Goal: Download file/media

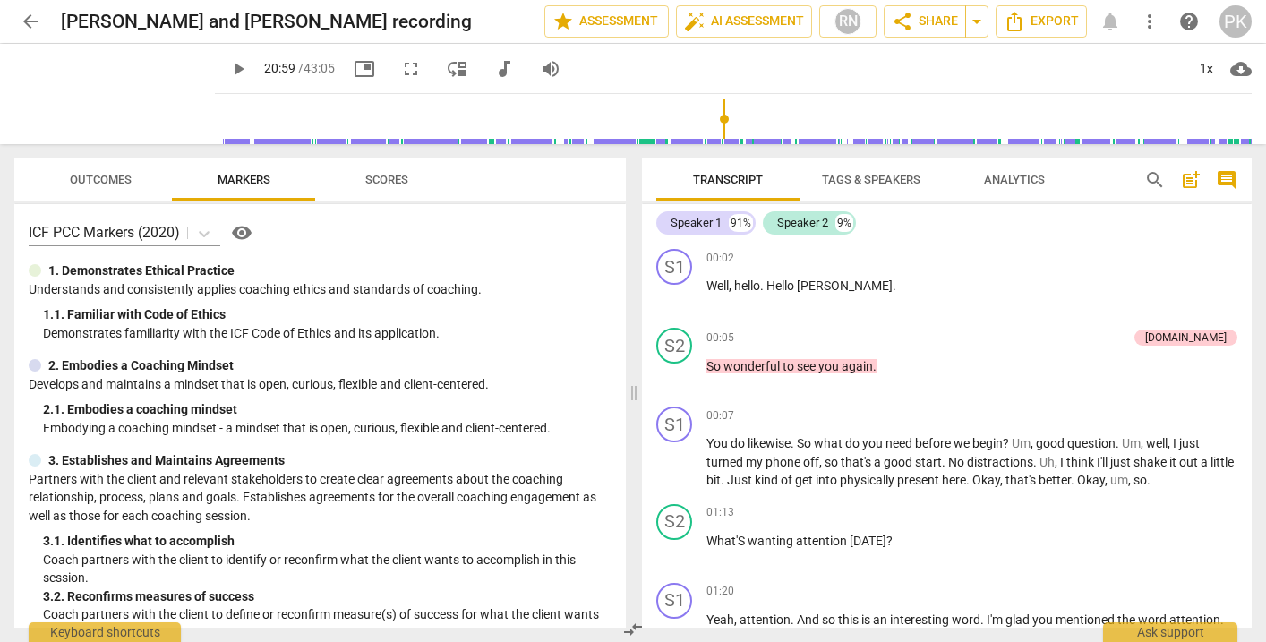
scroll to position [4199, 0]
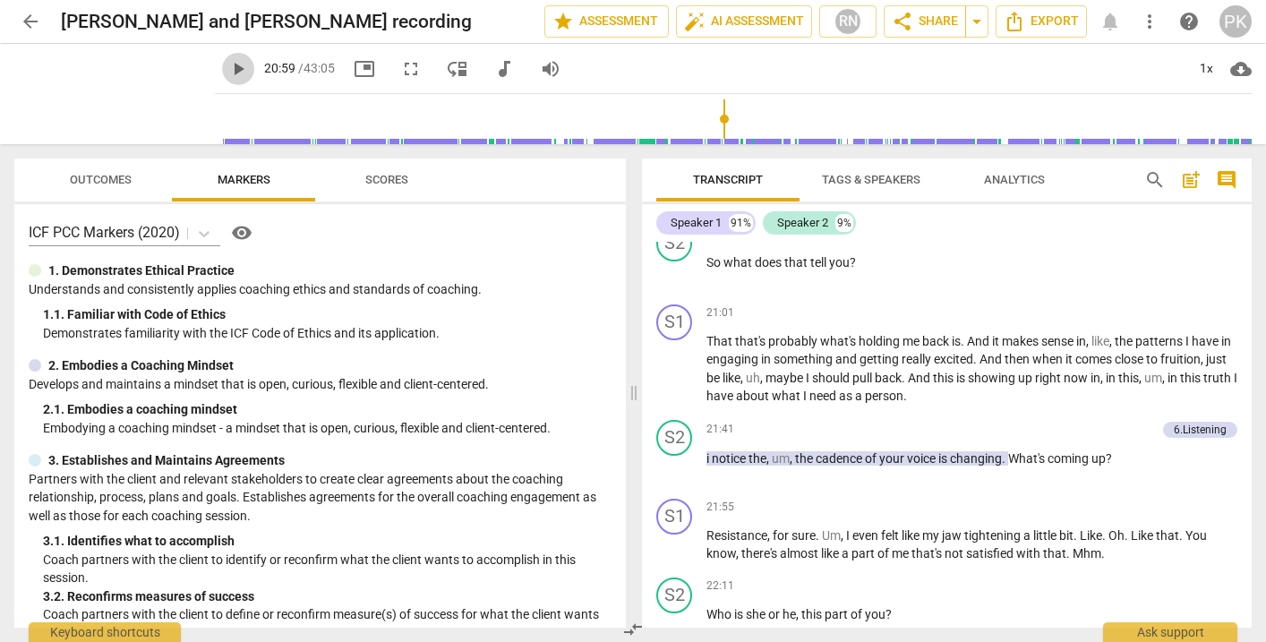
click at [227, 72] on span "play_arrow" at bounding box center [237, 68] width 21 height 21
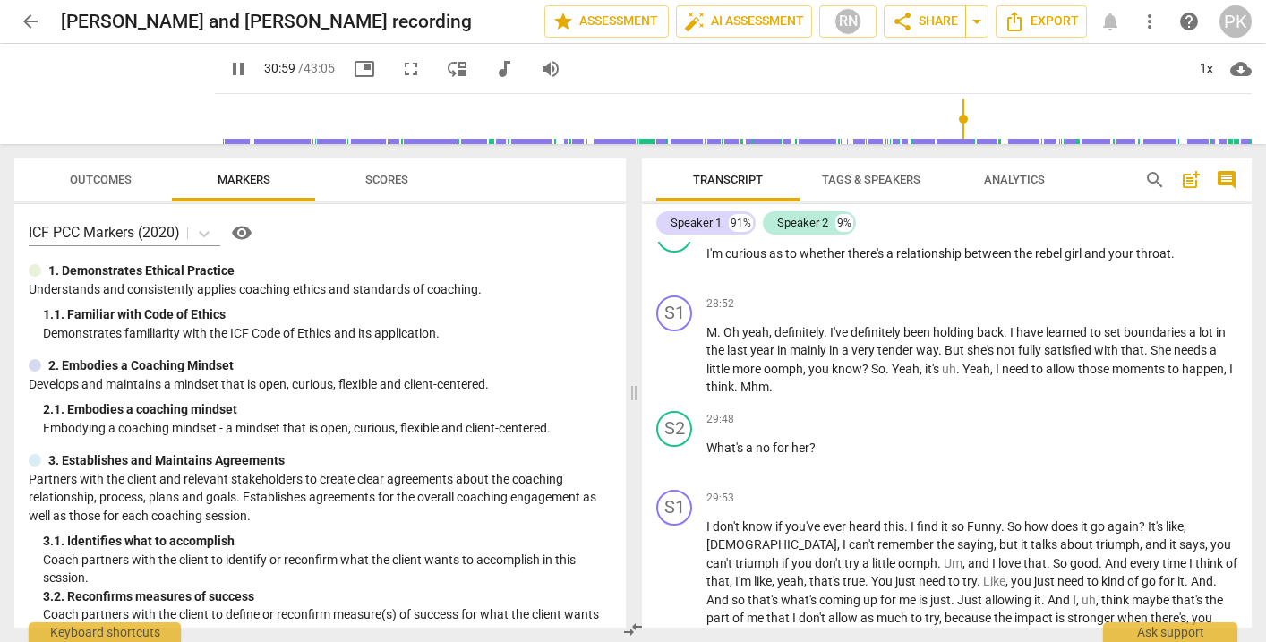
scroll to position [6716, 0]
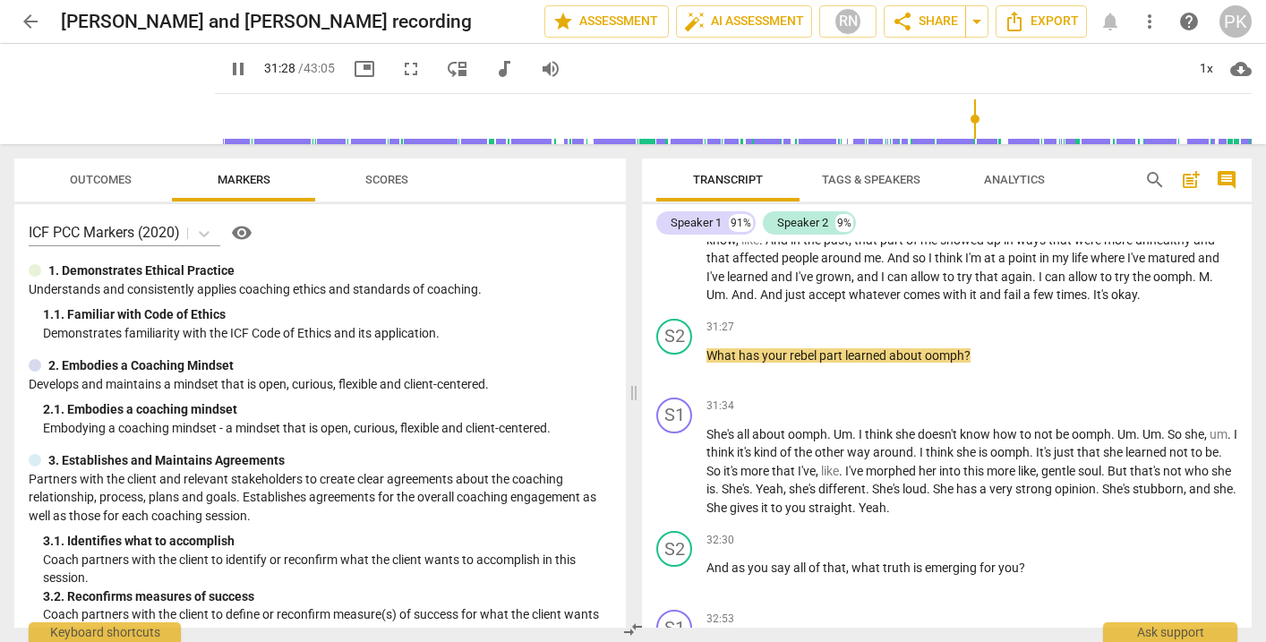
click at [227, 67] on span "pause" at bounding box center [237, 68] width 21 height 21
click at [227, 69] on span "play_arrow" at bounding box center [237, 68] width 21 height 21
click at [227, 66] on span "pause" at bounding box center [237, 68] width 21 height 21
click at [227, 67] on span "play_arrow" at bounding box center [237, 68] width 21 height 21
click at [227, 67] on span "pause" at bounding box center [237, 68] width 21 height 21
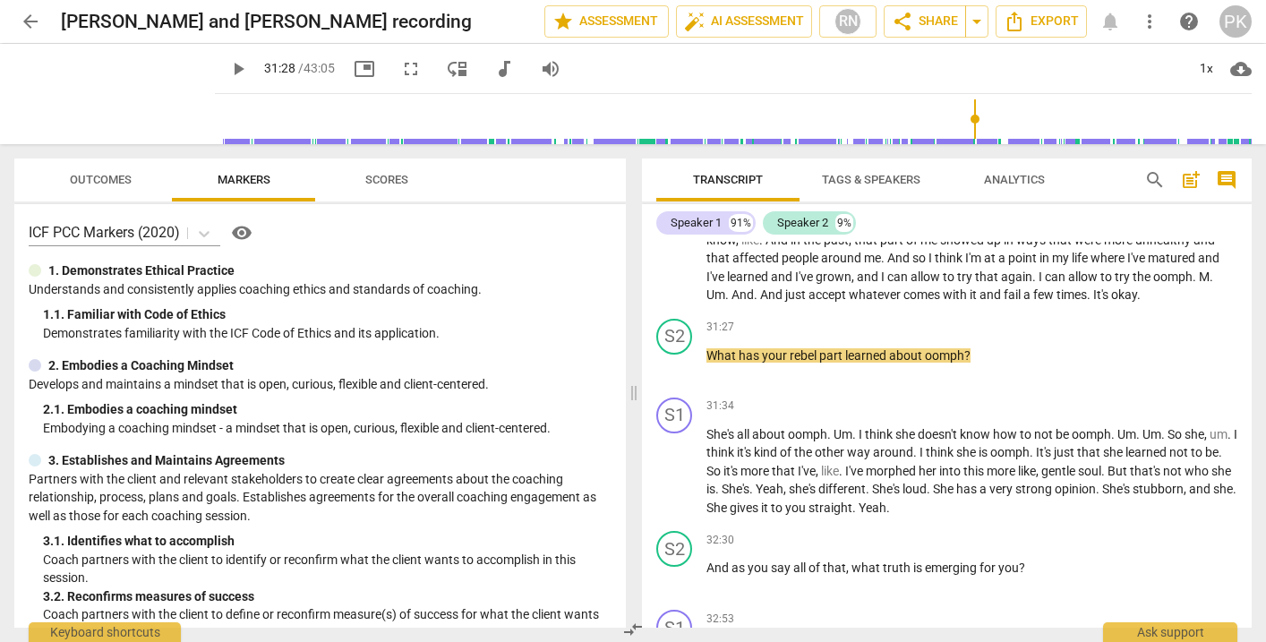
click at [227, 67] on span "play_arrow" at bounding box center [237, 68] width 21 height 21
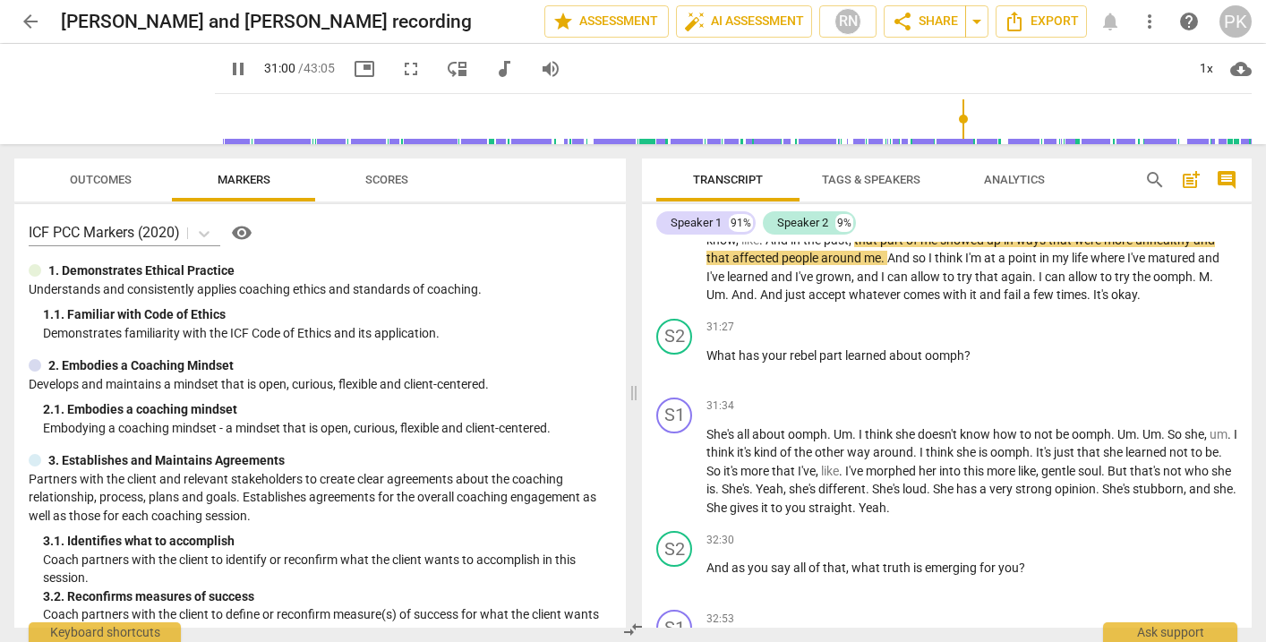
drag, startPoint x: 967, startPoint y: 124, endPoint x: 956, endPoint y: 124, distance: 10.7
click at [956, 124] on input "range" at bounding box center [737, 118] width 1030 height 57
click at [227, 69] on span "pause" at bounding box center [237, 68] width 21 height 21
click at [227, 69] on span "play_arrow" at bounding box center [237, 68] width 21 height 21
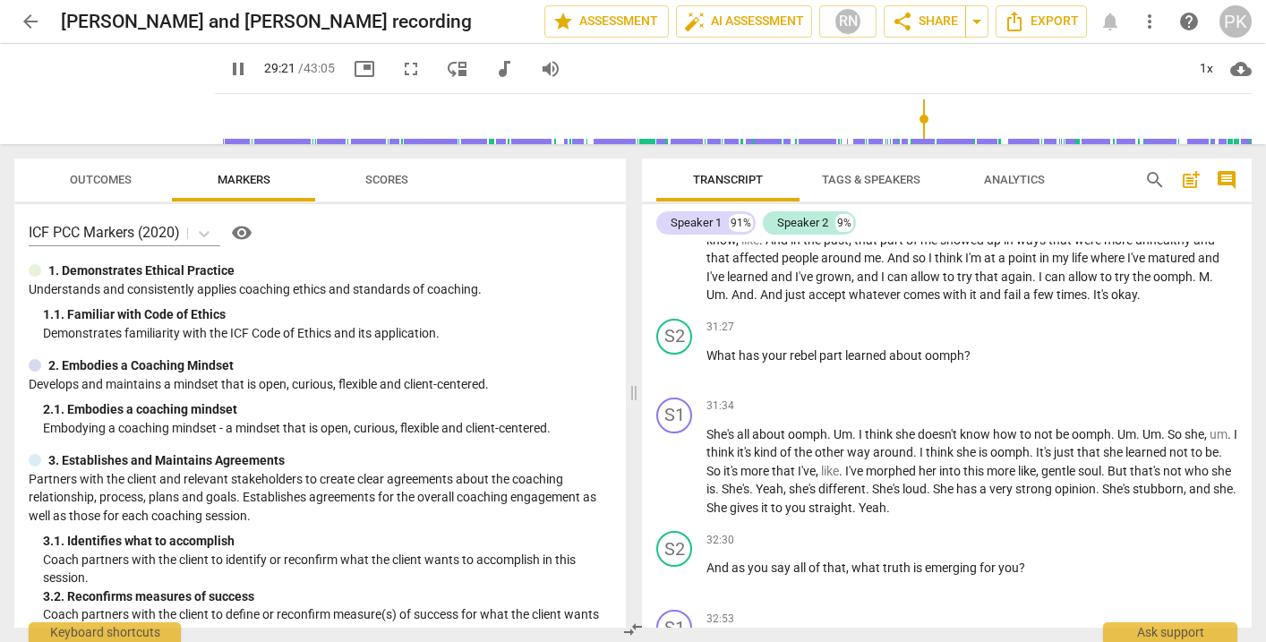
scroll to position [6416, 0]
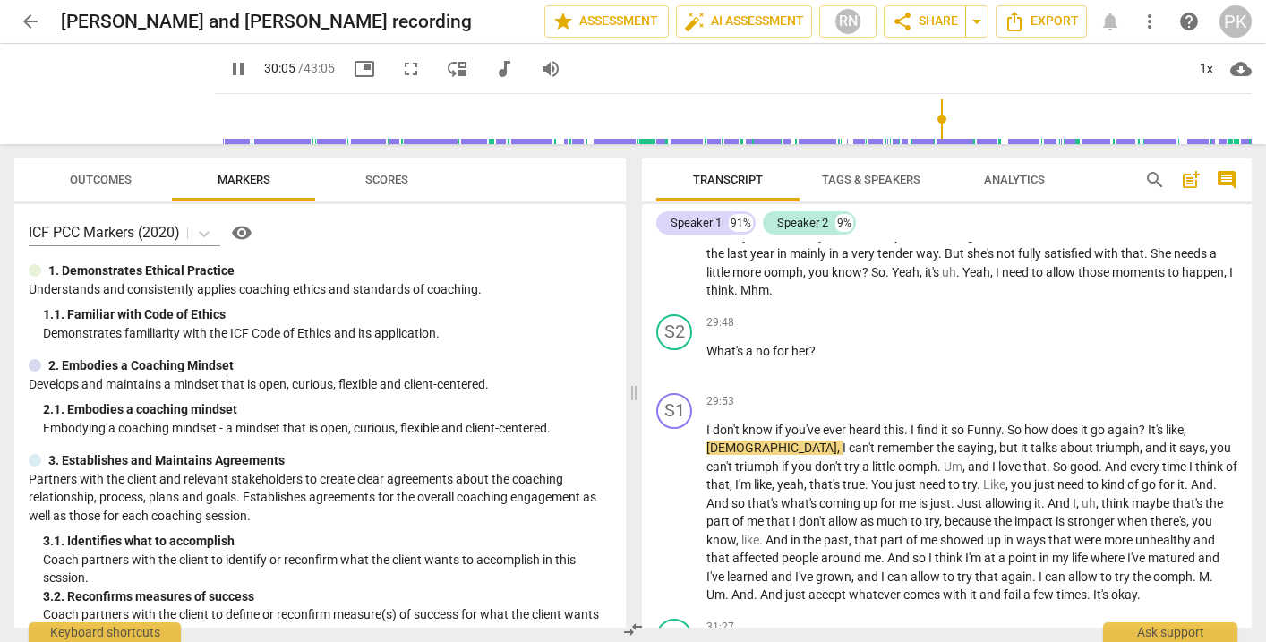
drag, startPoint x: 956, startPoint y: 121, endPoint x: 934, endPoint y: 124, distance: 22.5
type input "1805"
click at [934, 124] on input "range" at bounding box center [737, 118] width 1030 height 57
click at [227, 64] on span "pause" at bounding box center [237, 68] width 21 height 21
click at [227, 72] on span "play_arrow" at bounding box center [237, 68] width 21 height 21
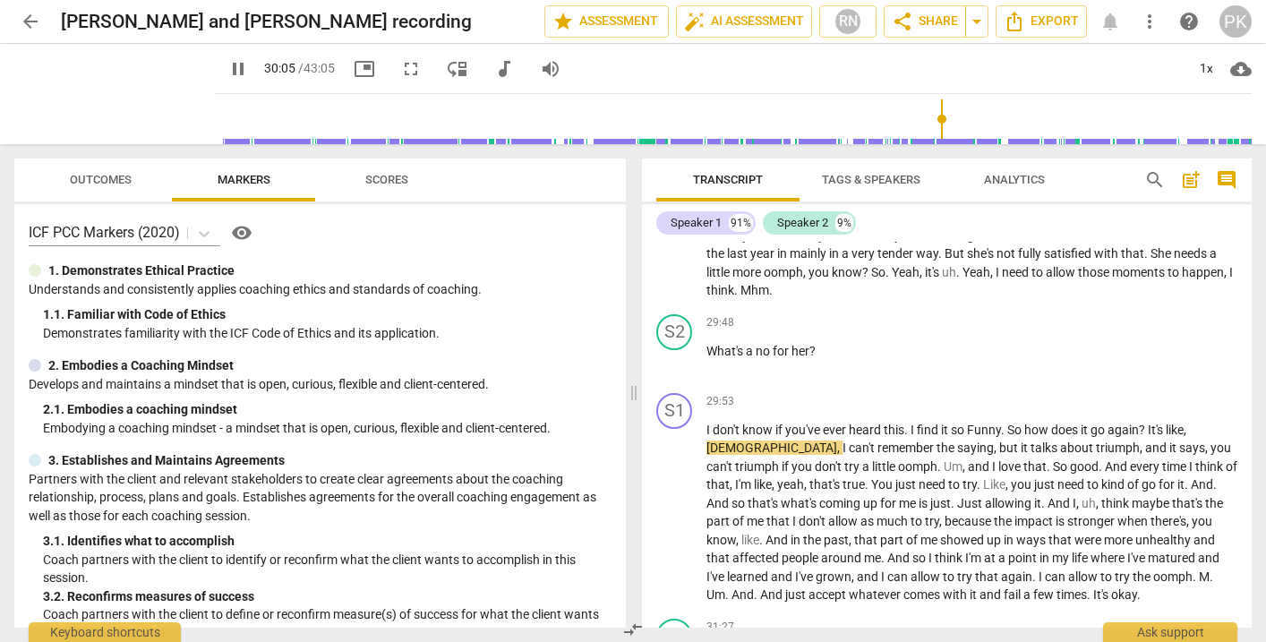
click at [39, 21] on span "arrow_back" at bounding box center [30, 21] width 21 height 21
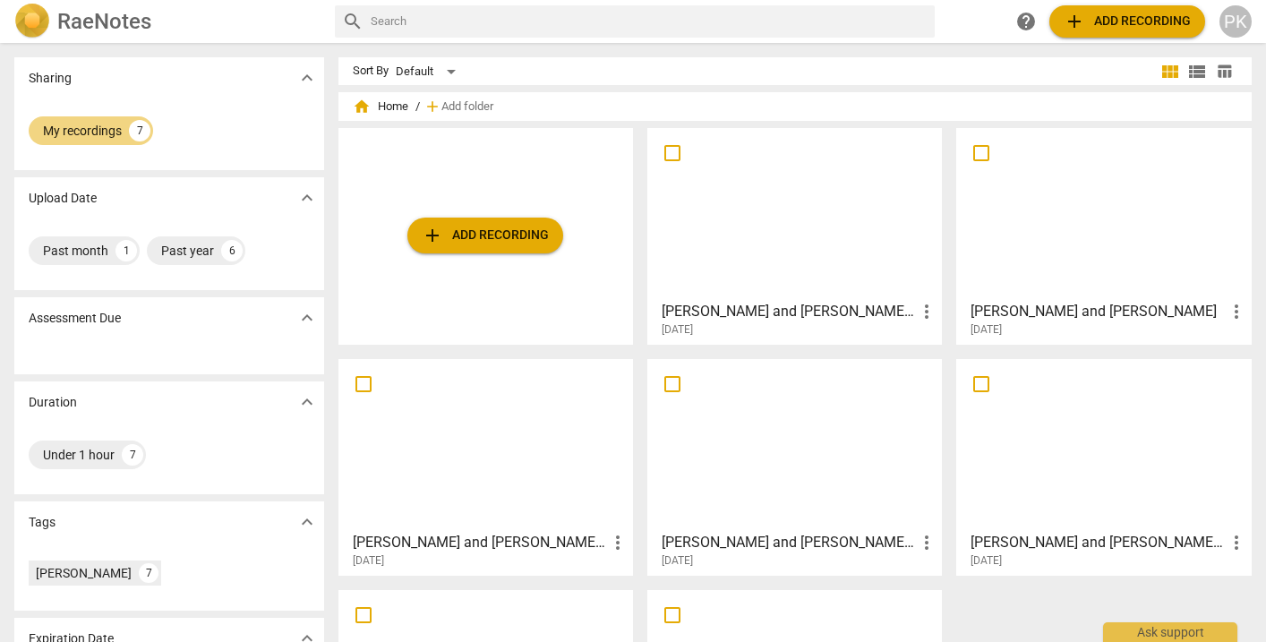
click at [826, 439] on div at bounding box center [795, 444] width 282 height 158
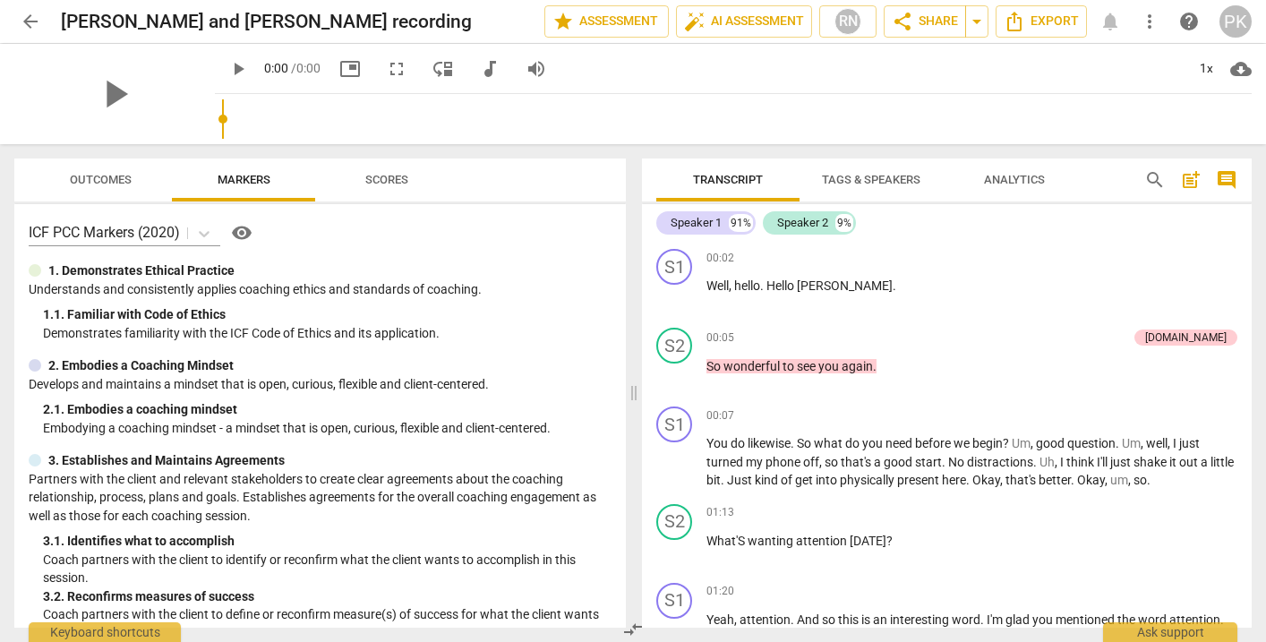
drag, startPoint x: 226, startPoint y: 114, endPoint x: 271, endPoint y: 116, distance: 45.7
click at [271, 116] on input "range" at bounding box center [737, 118] width 1030 height 57
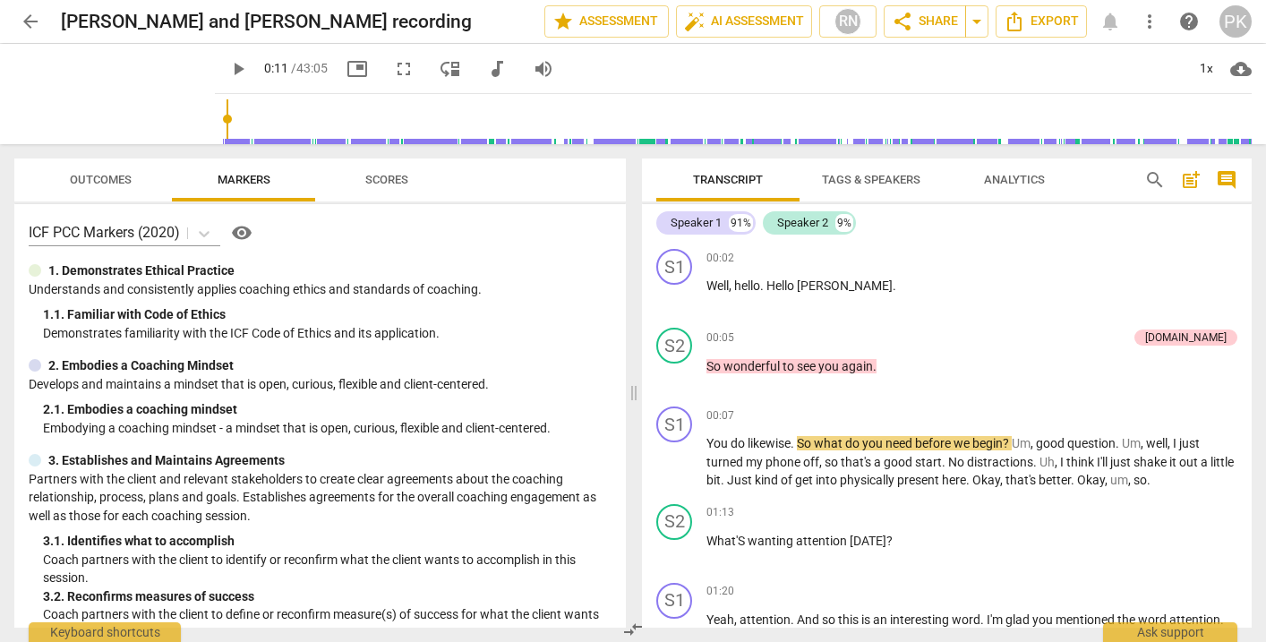
click at [222, 118] on input "range" at bounding box center [737, 118] width 1030 height 57
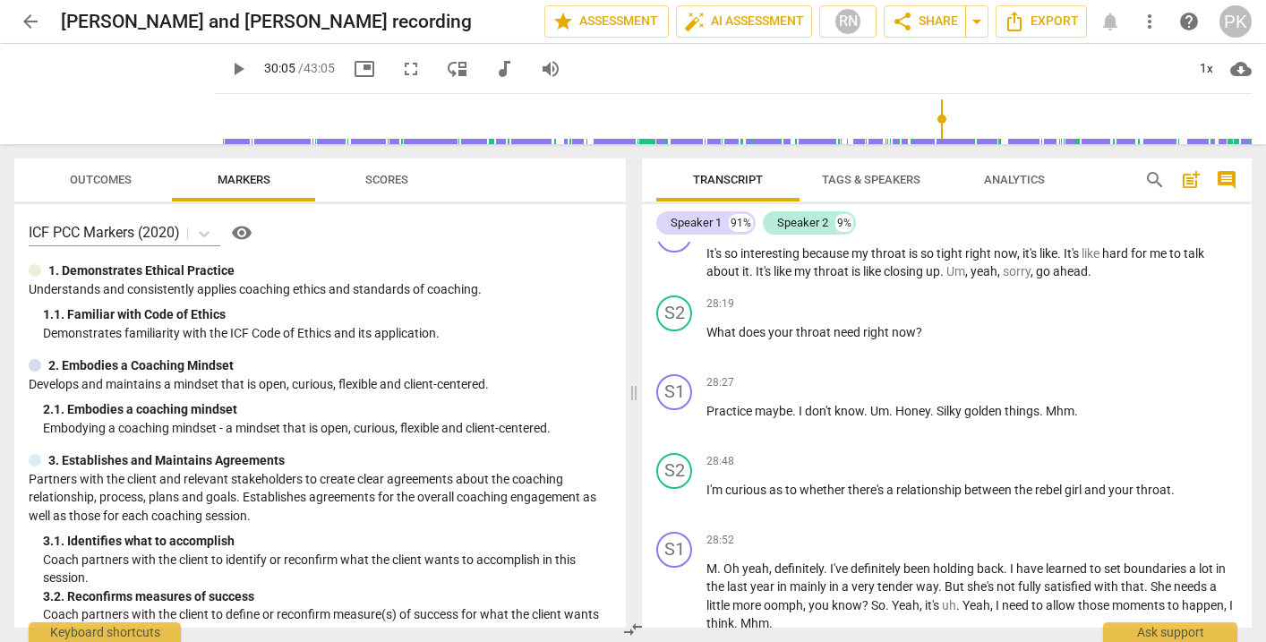
drag, startPoint x: 205, startPoint y: 118, endPoint x: 934, endPoint y: 101, distance: 729.1
click at [934, 101] on input "range" at bounding box center [737, 118] width 1030 height 57
click at [227, 66] on span "play_arrow" at bounding box center [237, 68] width 21 height 21
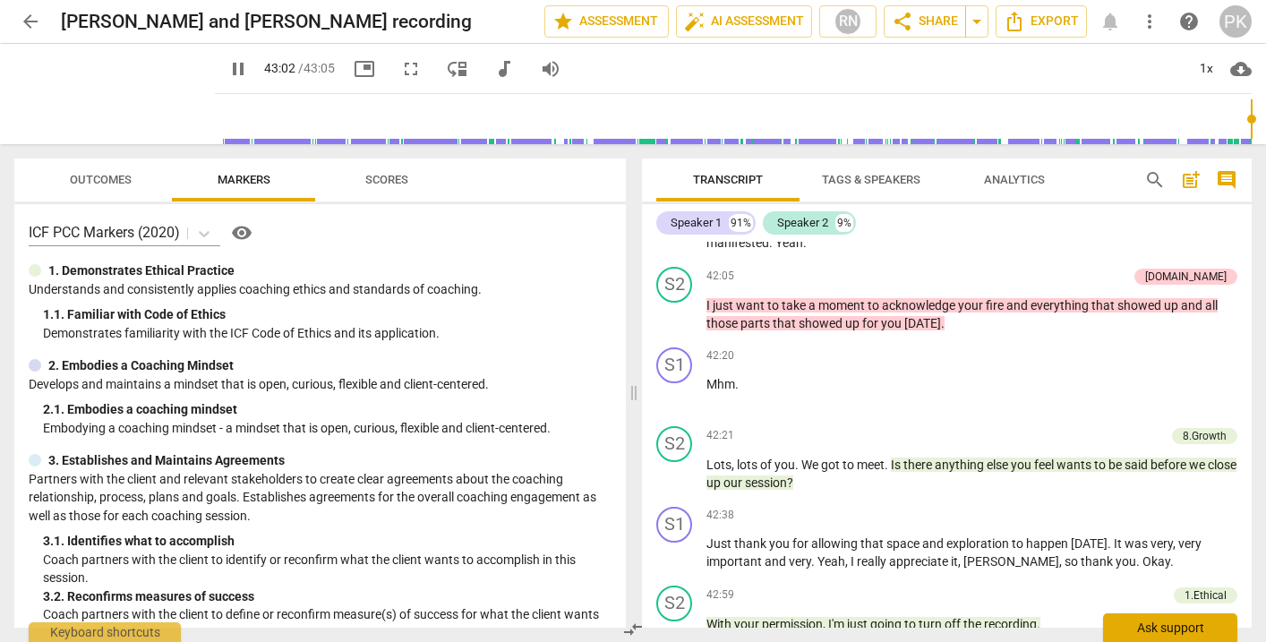
scroll to position [9274, 0]
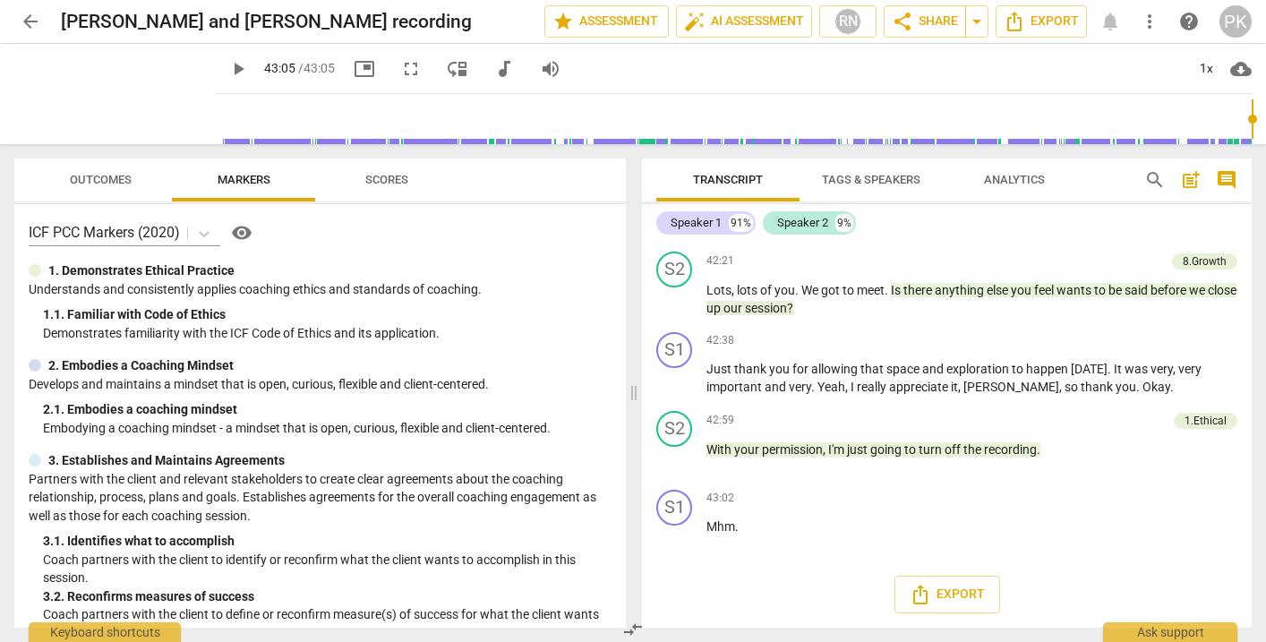
drag, startPoint x: 1252, startPoint y: 120, endPoint x: 1134, endPoint y: 104, distance: 118.4
click at [1134, 104] on div at bounding box center [737, 119] width 1030 height 50
drag, startPoint x: 1254, startPoint y: 116, endPoint x: 1215, endPoint y: 115, distance: 38.5
click at [227, 63] on span "play_arrow" at bounding box center [237, 68] width 21 height 21
click at [222, 115] on input "range" at bounding box center [737, 118] width 1030 height 57
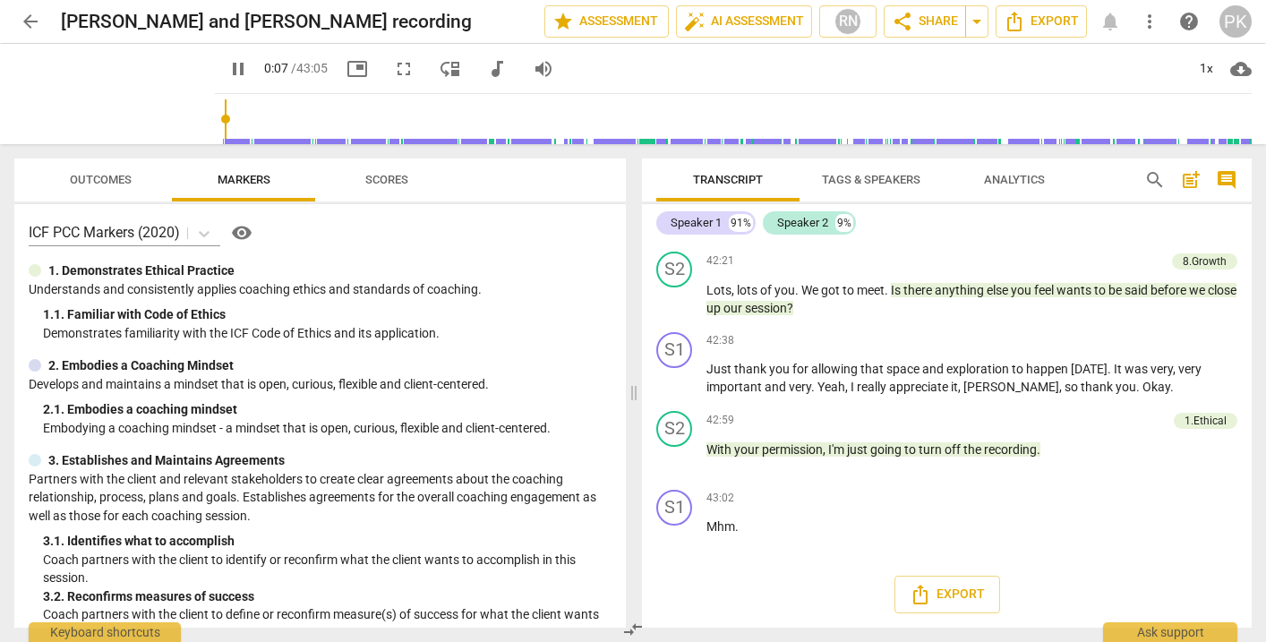
scroll to position [194, 0]
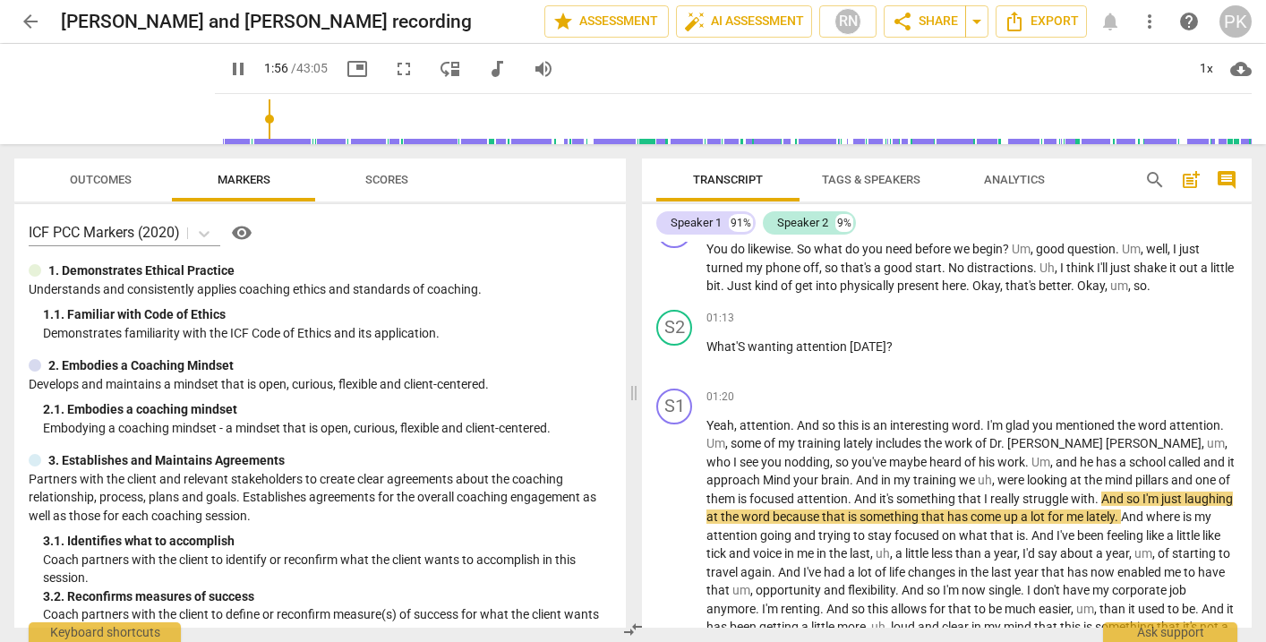
click at [227, 73] on span "pause" at bounding box center [237, 68] width 21 height 21
type input "117"
click at [39, 21] on span "arrow_back" at bounding box center [30, 21] width 21 height 21
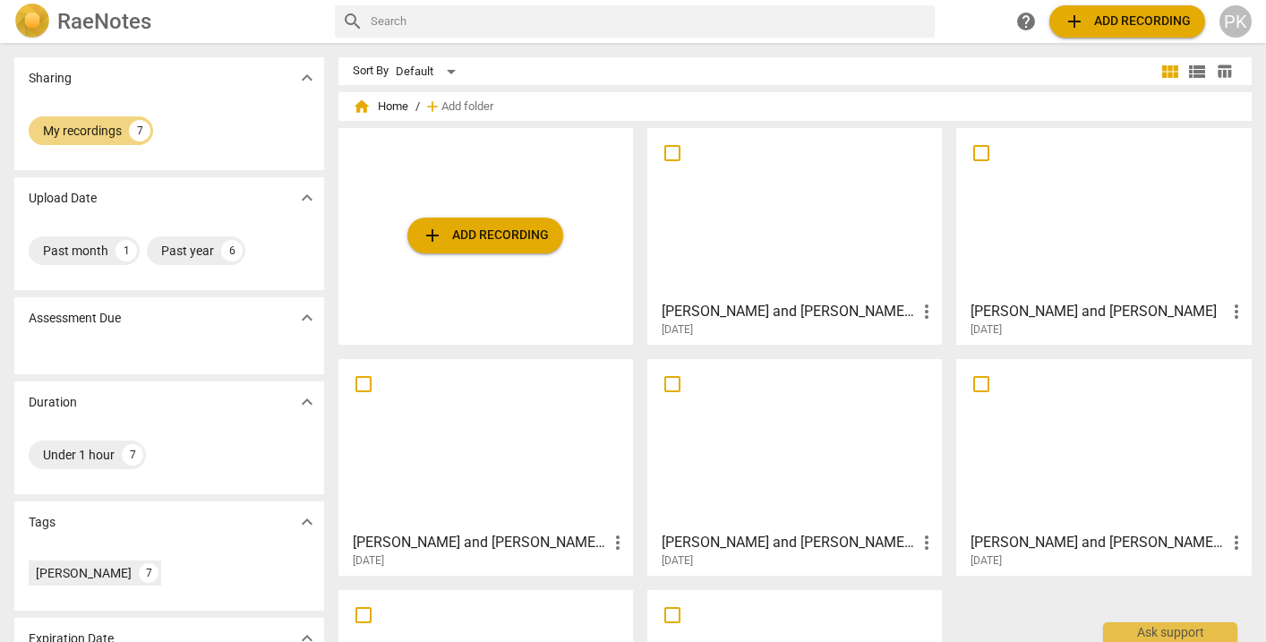
click at [1237, 20] on div "PK" at bounding box center [1236, 21] width 32 height 32
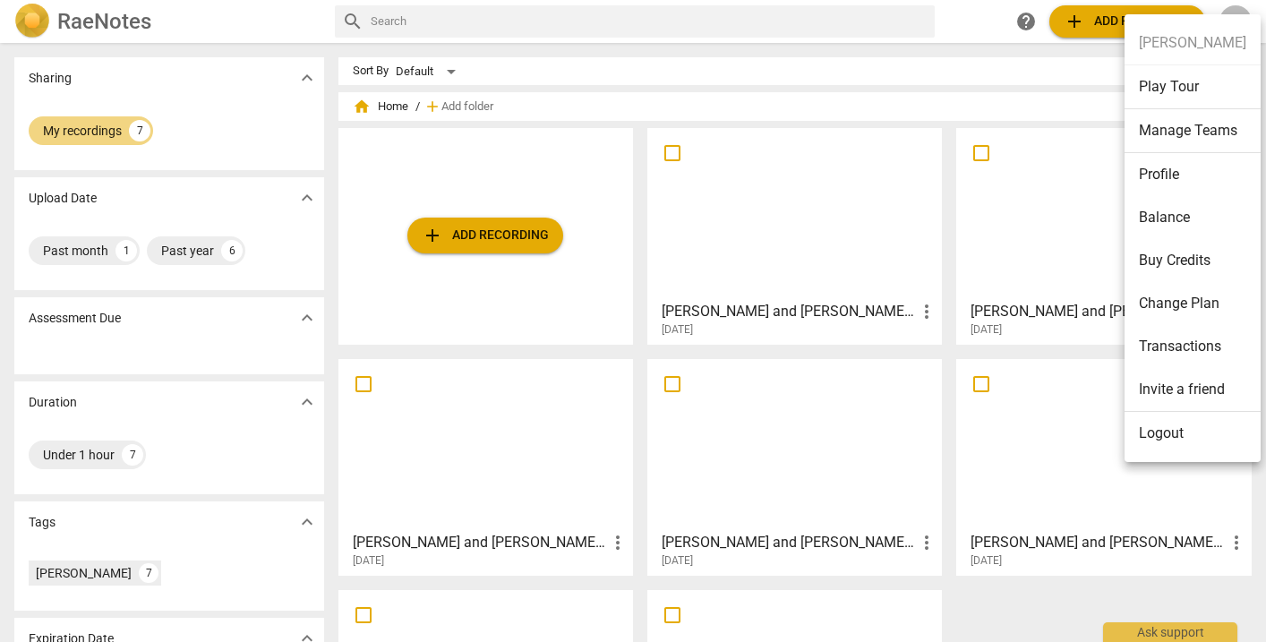
click at [1207, 422] on li "Logout" at bounding box center [1193, 433] width 136 height 43
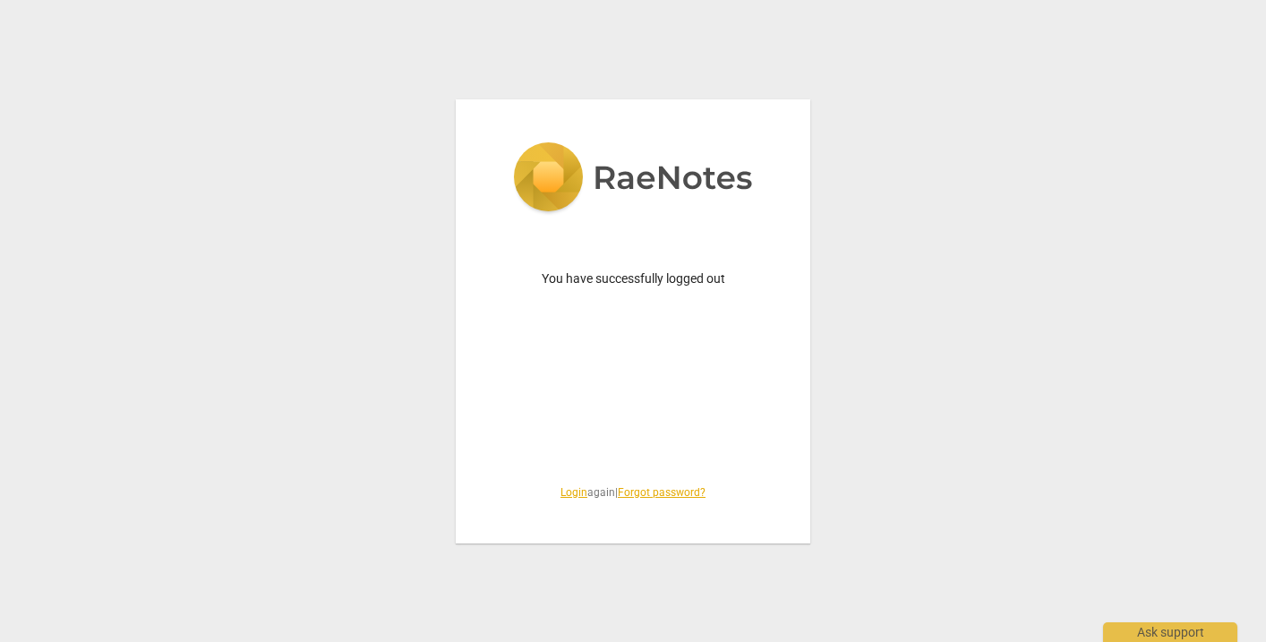
click at [566, 488] on link "Login" at bounding box center [574, 492] width 27 height 13
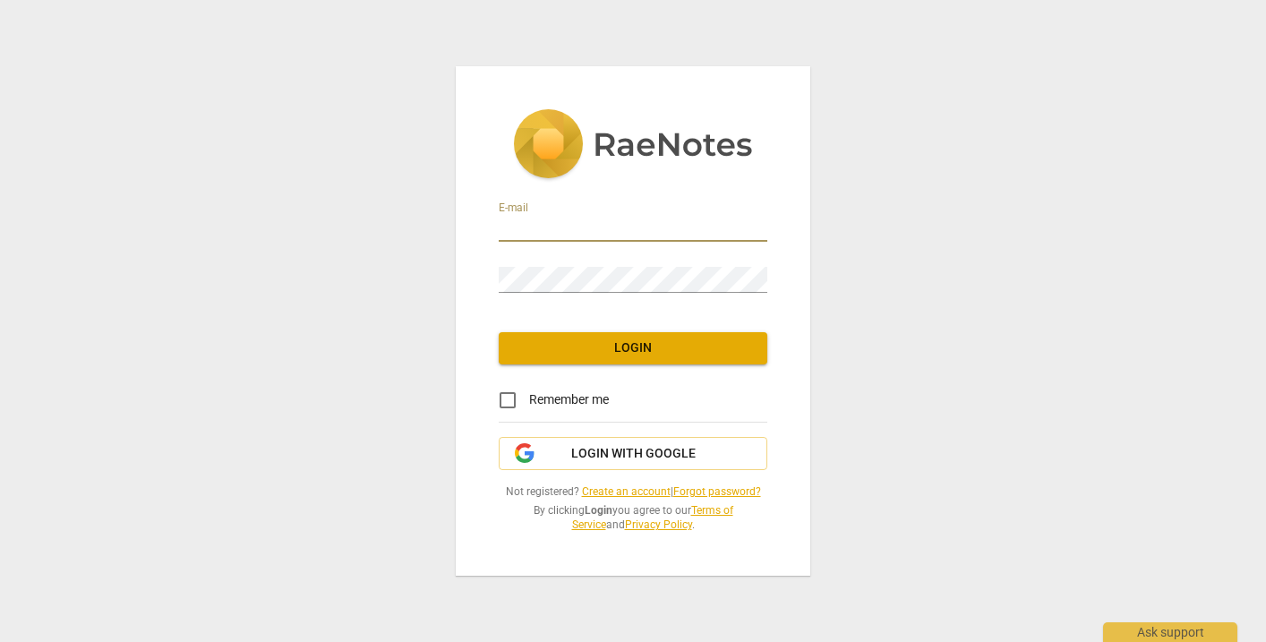
type input "penny@coachacademy.com"
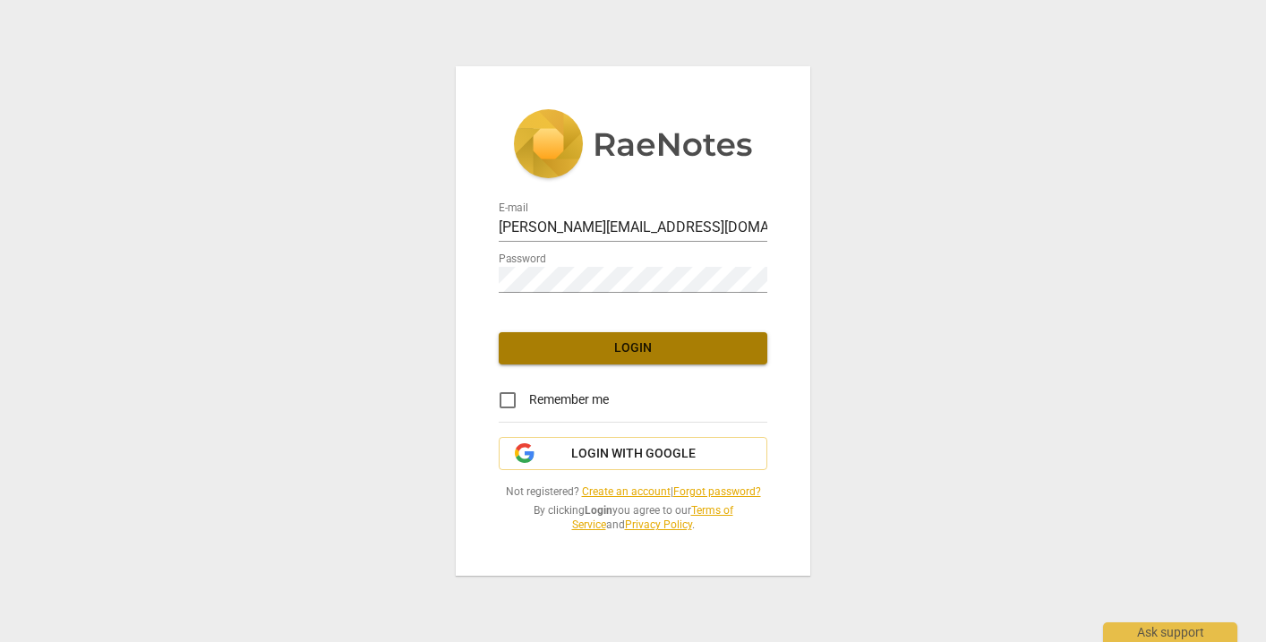
click at [636, 348] on span "Login" at bounding box center [633, 348] width 240 height 18
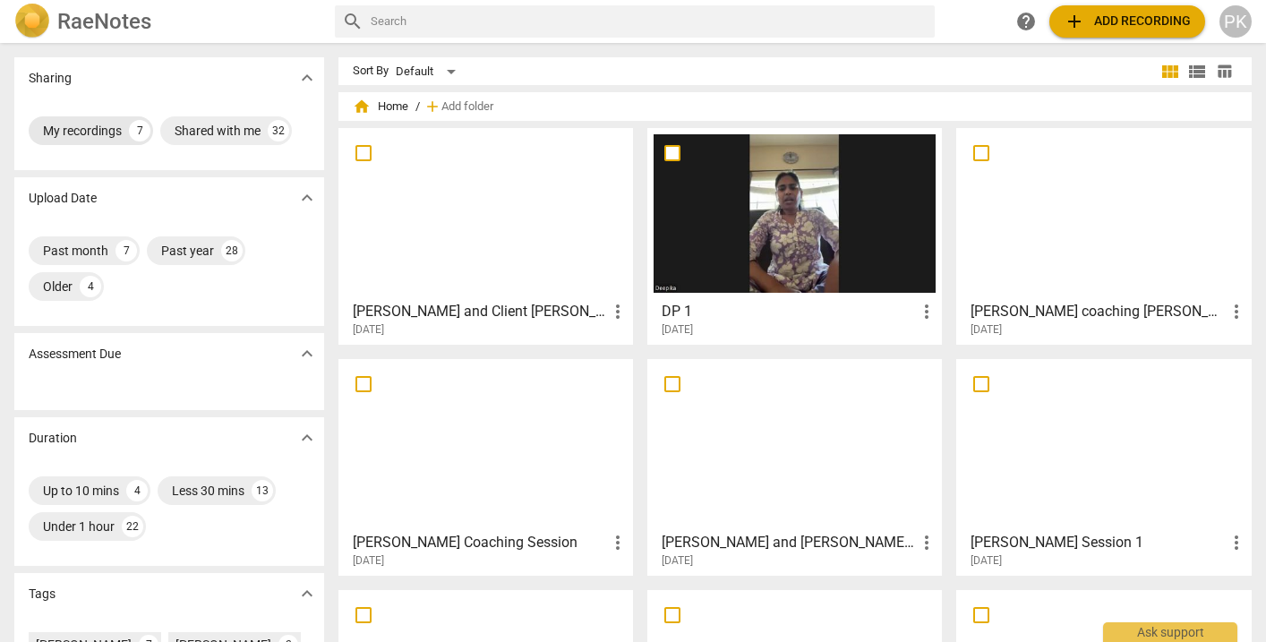
click at [124, 131] on div "My recordings 7" at bounding box center [91, 130] width 124 height 29
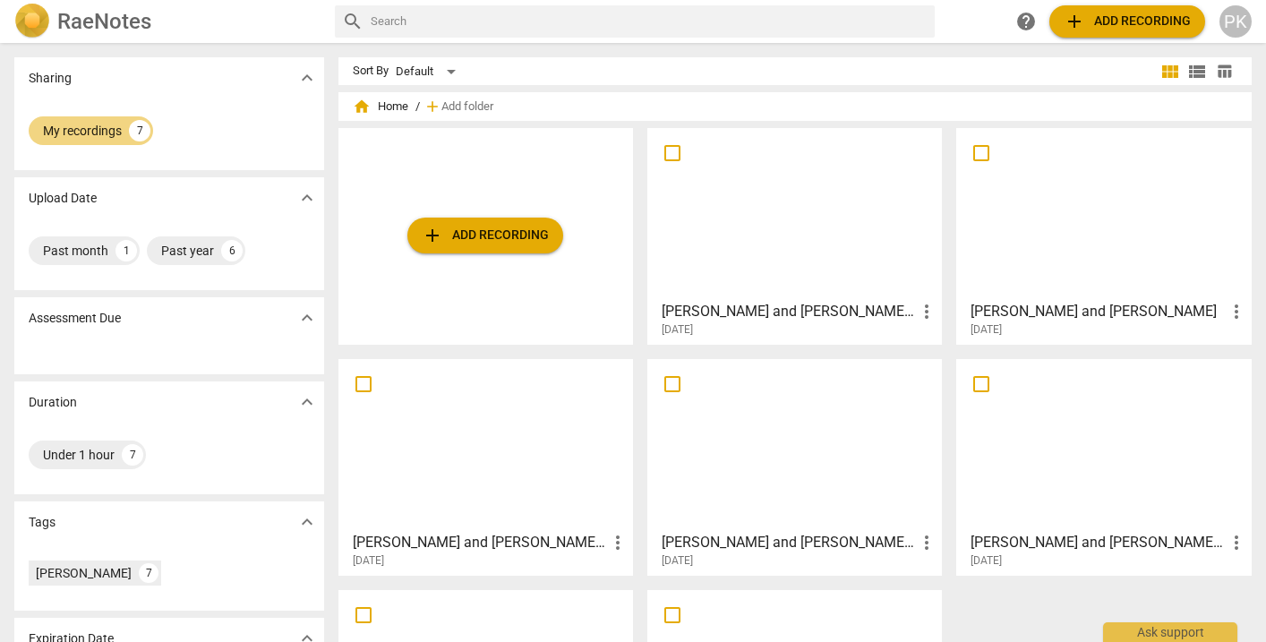
click at [1231, 16] on div "PK" at bounding box center [1236, 21] width 32 height 32
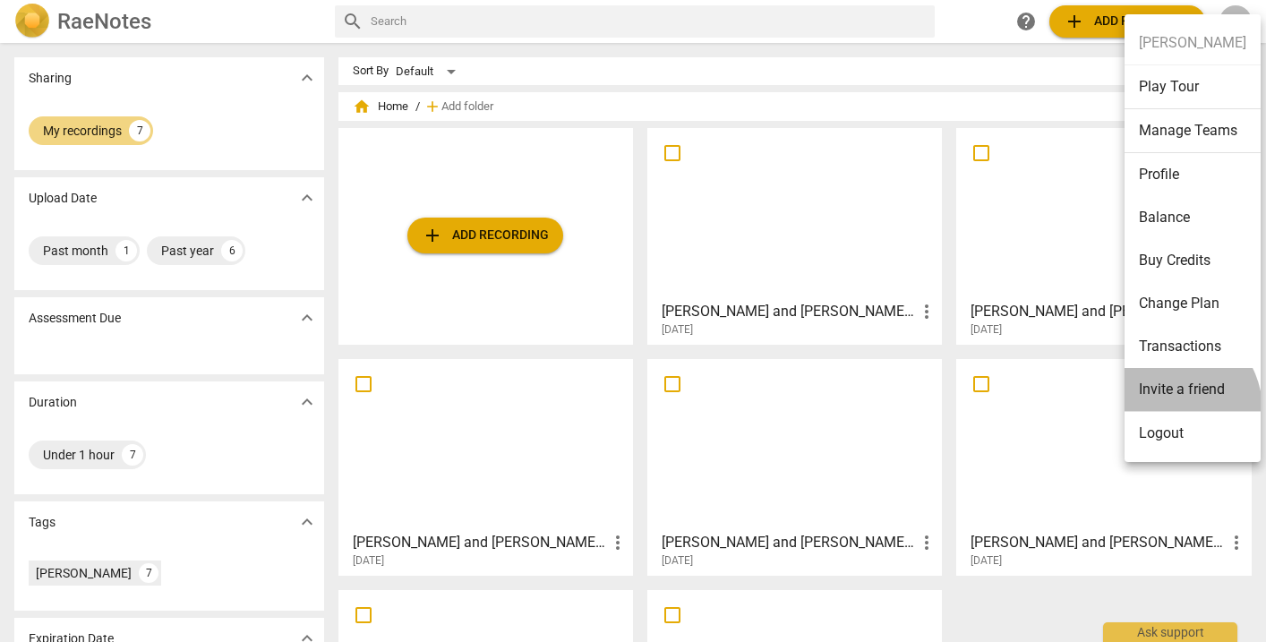
click at [1171, 409] on li "Invite a friend" at bounding box center [1193, 390] width 136 height 44
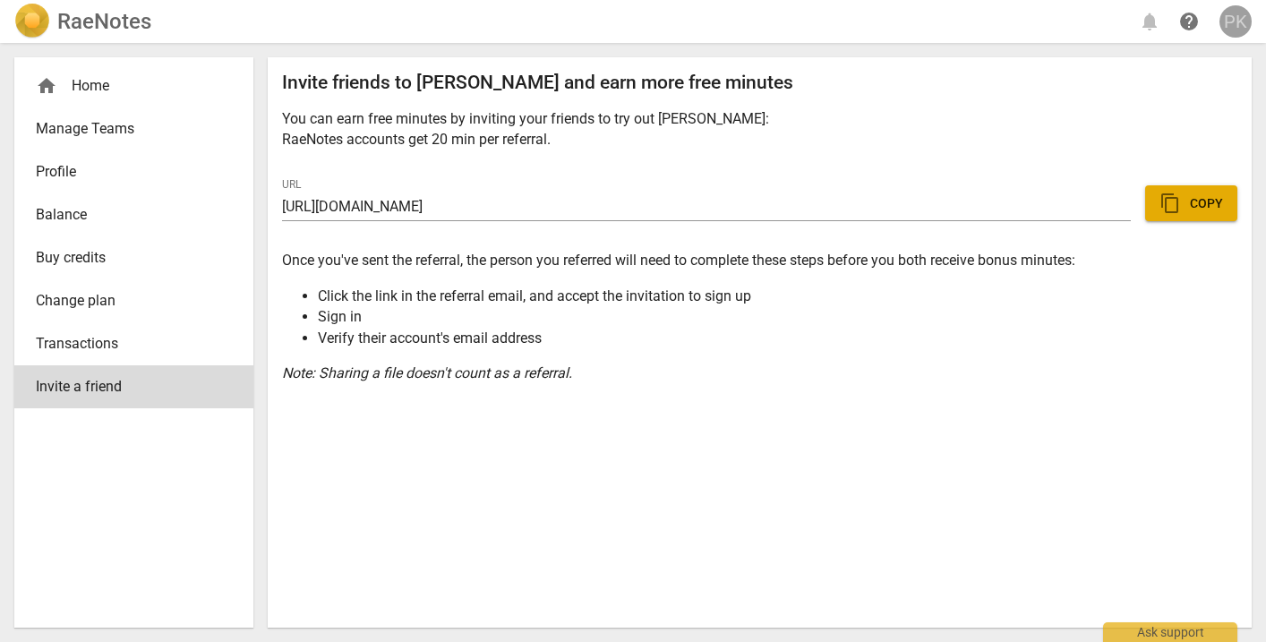
click at [1235, 20] on div "PK" at bounding box center [1236, 21] width 32 height 32
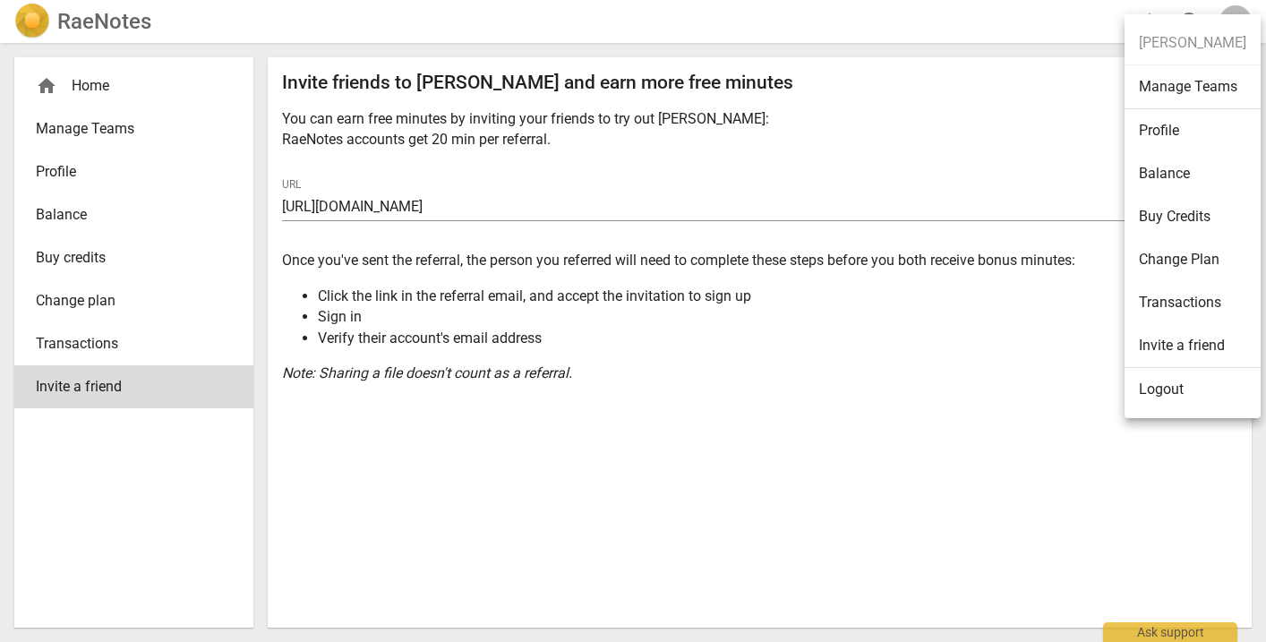
click at [1182, 390] on li "Logout" at bounding box center [1193, 389] width 136 height 43
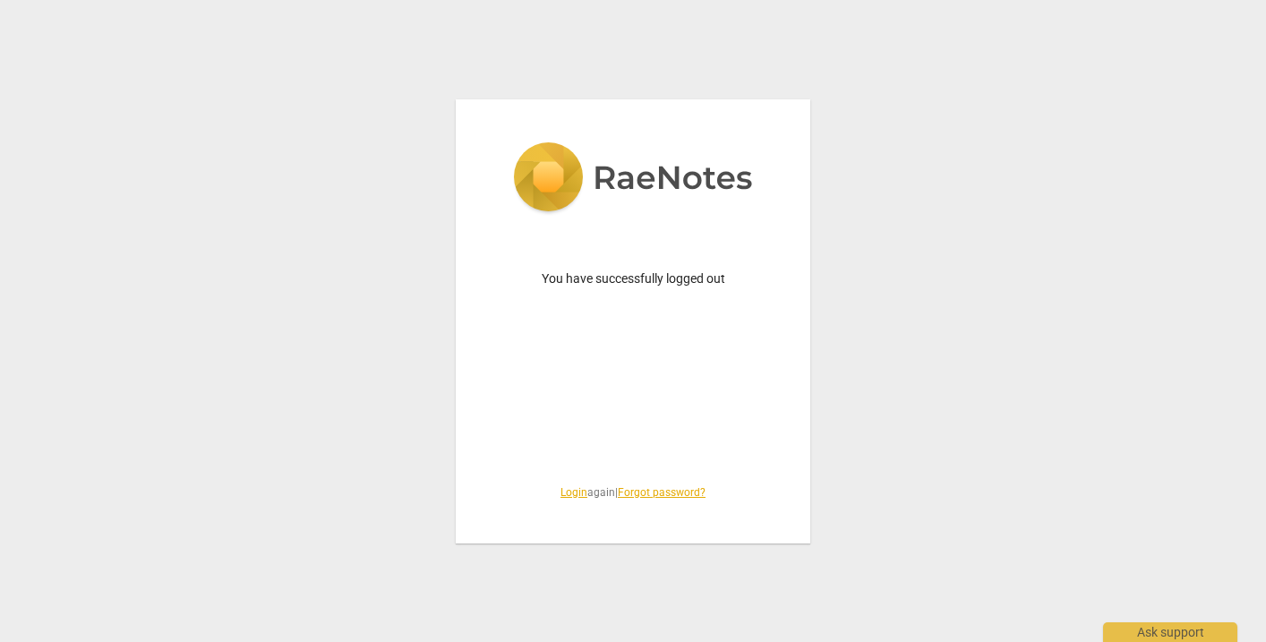
click at [566, 494] on link "Login" at bounding box center [574, 492] width 27 height 13
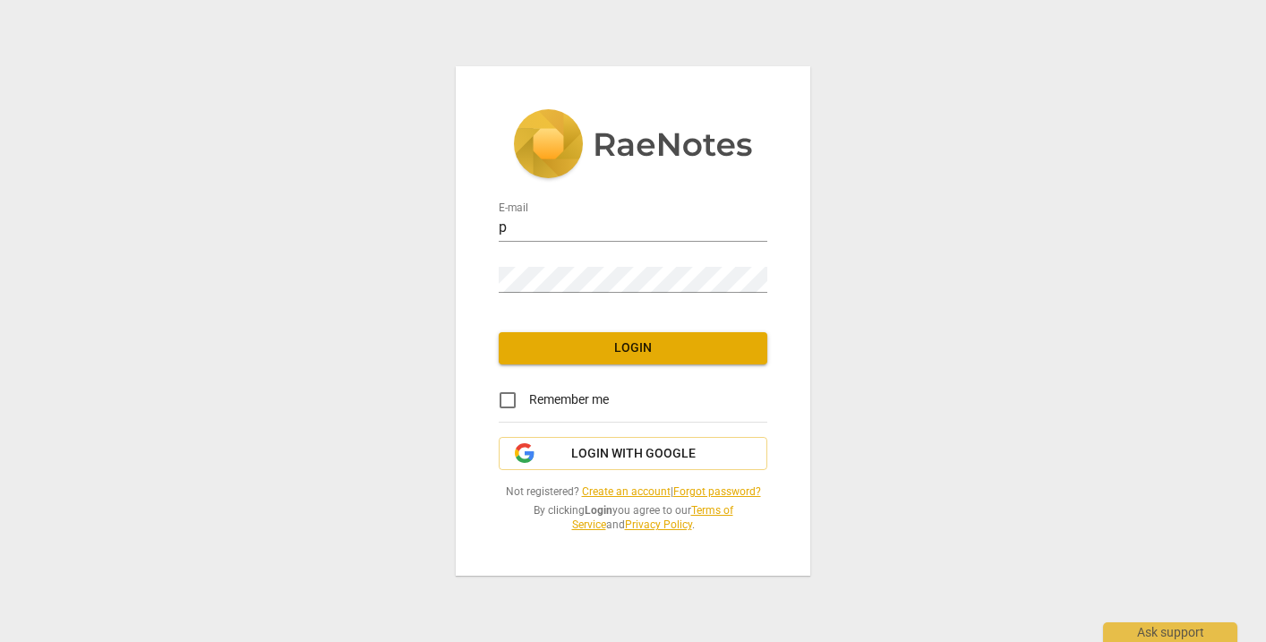
type input "pennylane1413@gmail.com"
click at [638, 343] on span "Login" at bounding box center [633, 348] width 240 height 18
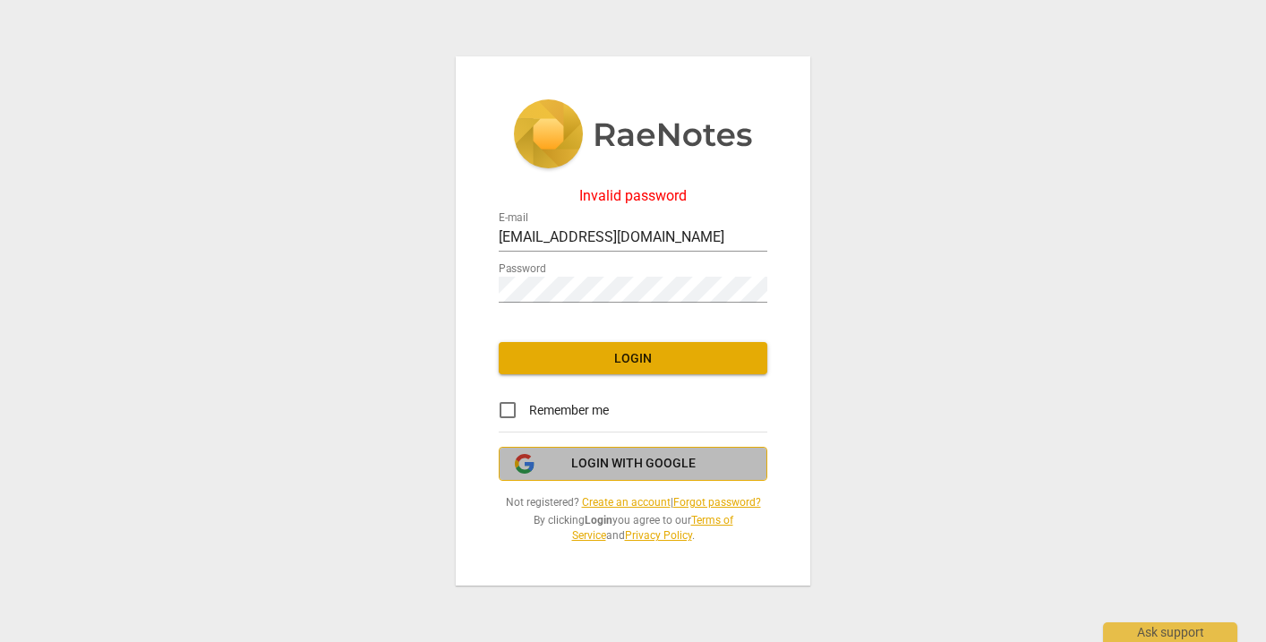
click at [593, 461] on span "Login with Google" at bounding box center [633, 464] width 124 height 18
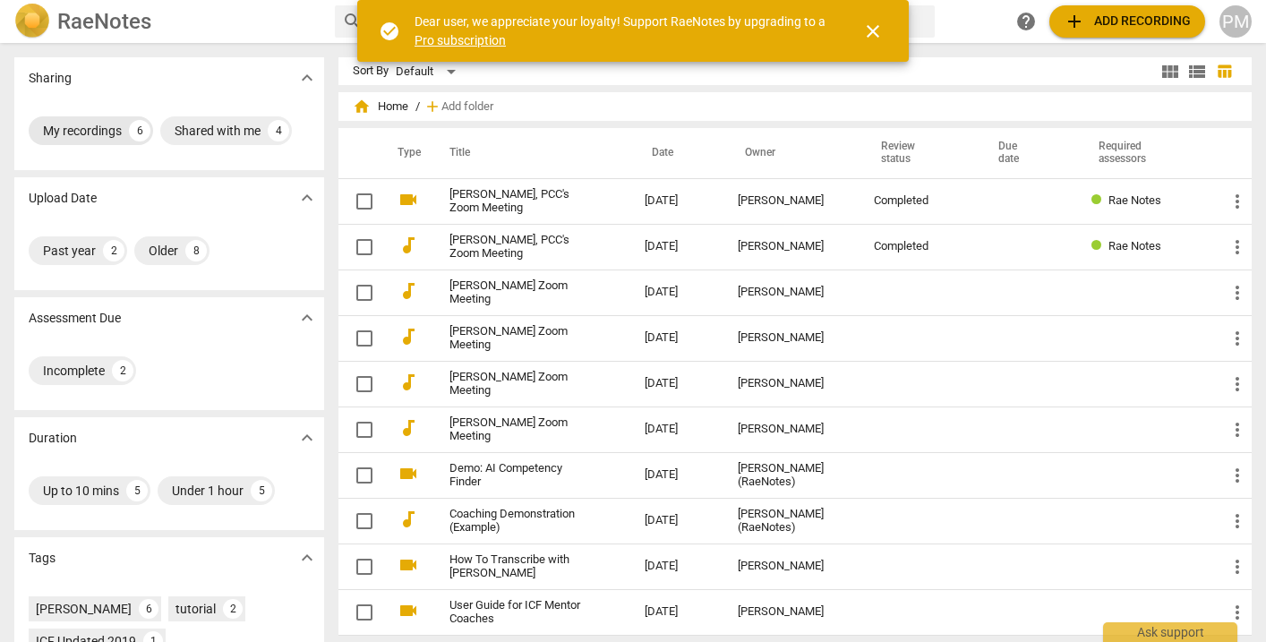
click at [89, 128] on div "My recordings" at bounding box center [82, 131] width 79 height 18
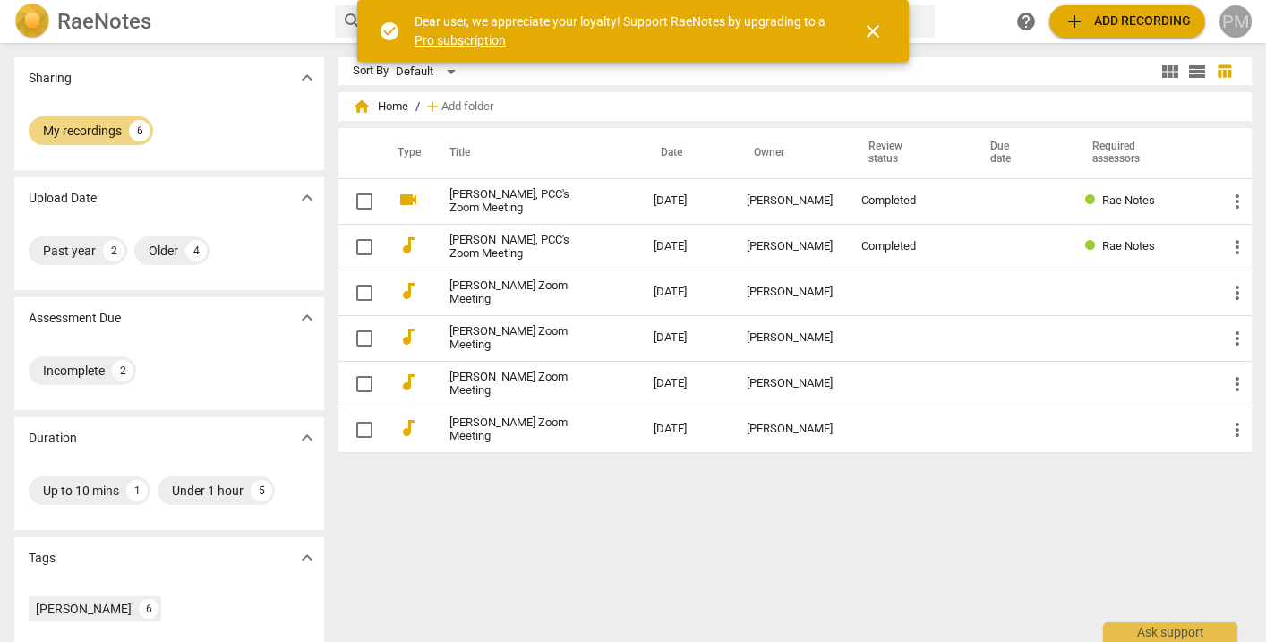
click at [1246, 26] on div "PM" at bounding box center [1236, 21] width 32 height 32
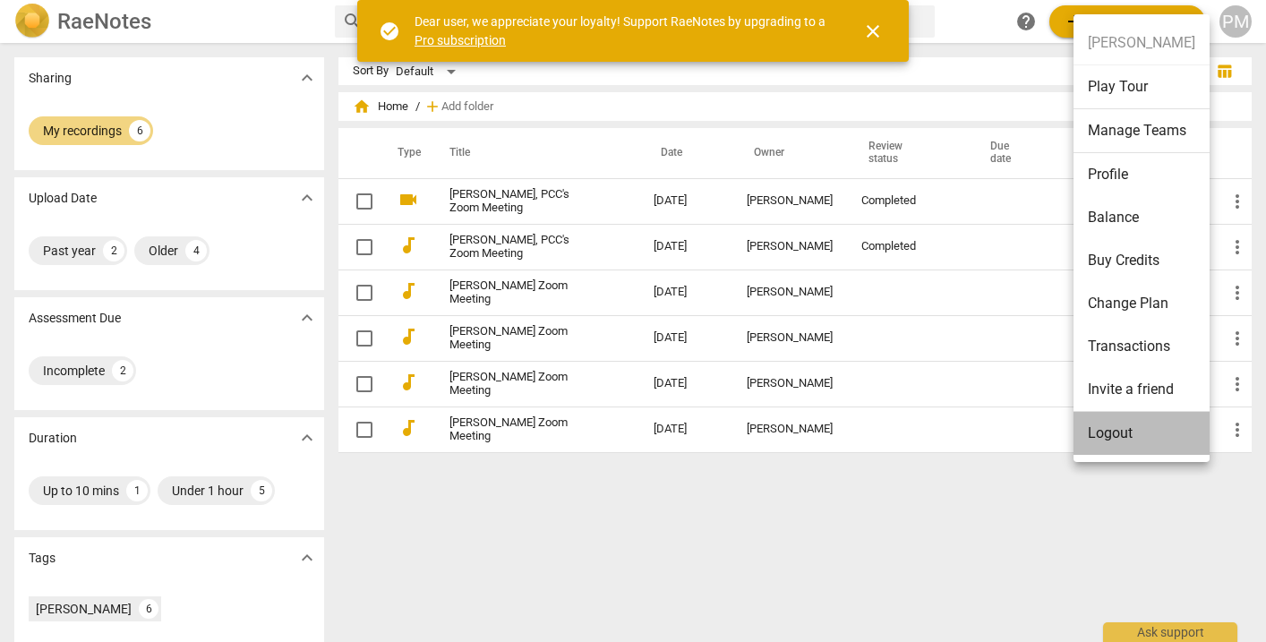
click at [1128, 435] on li "Logout" at bounding box center [1142, 433] width 136 height 43
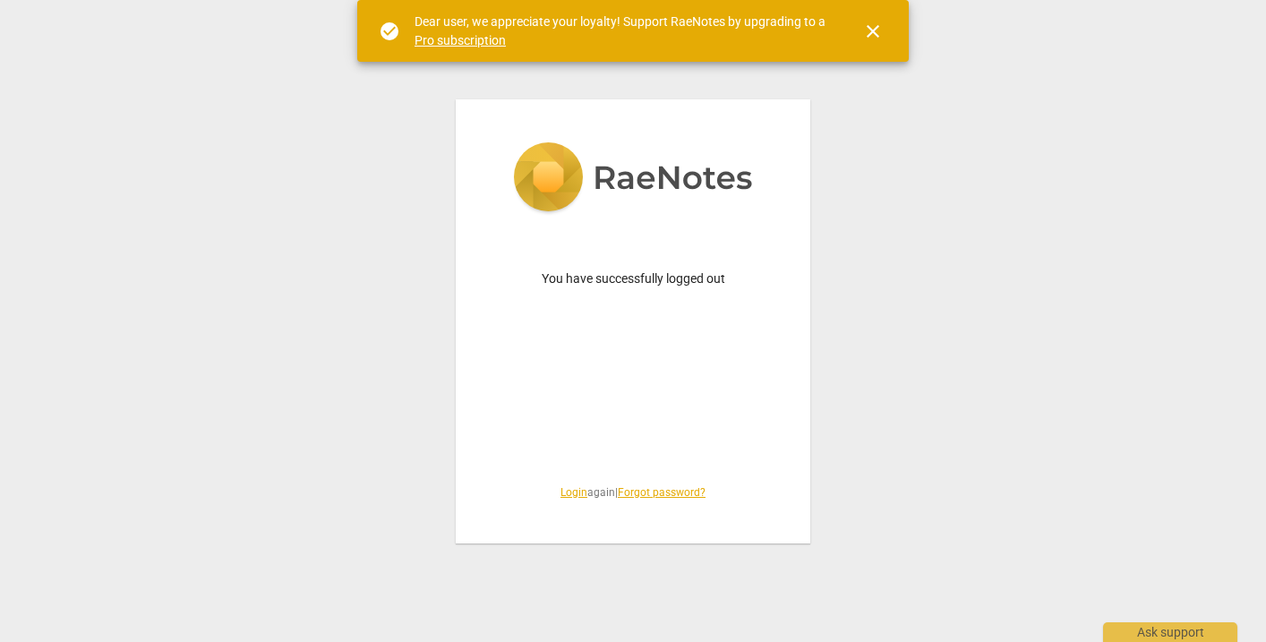
click at [565, 489] on link "Login" at bounding box center [574, 492] width 27 height 13
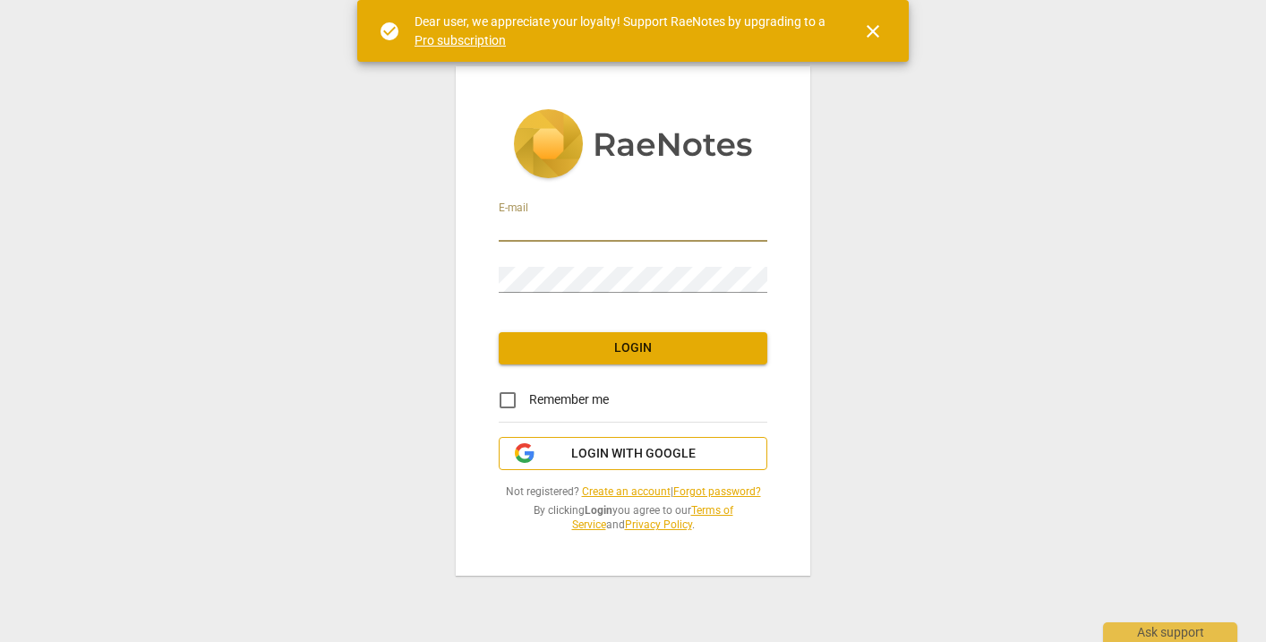
click at [602, 466] on button "Login with Google" at bounding box center [633, 454] width 269 height 34
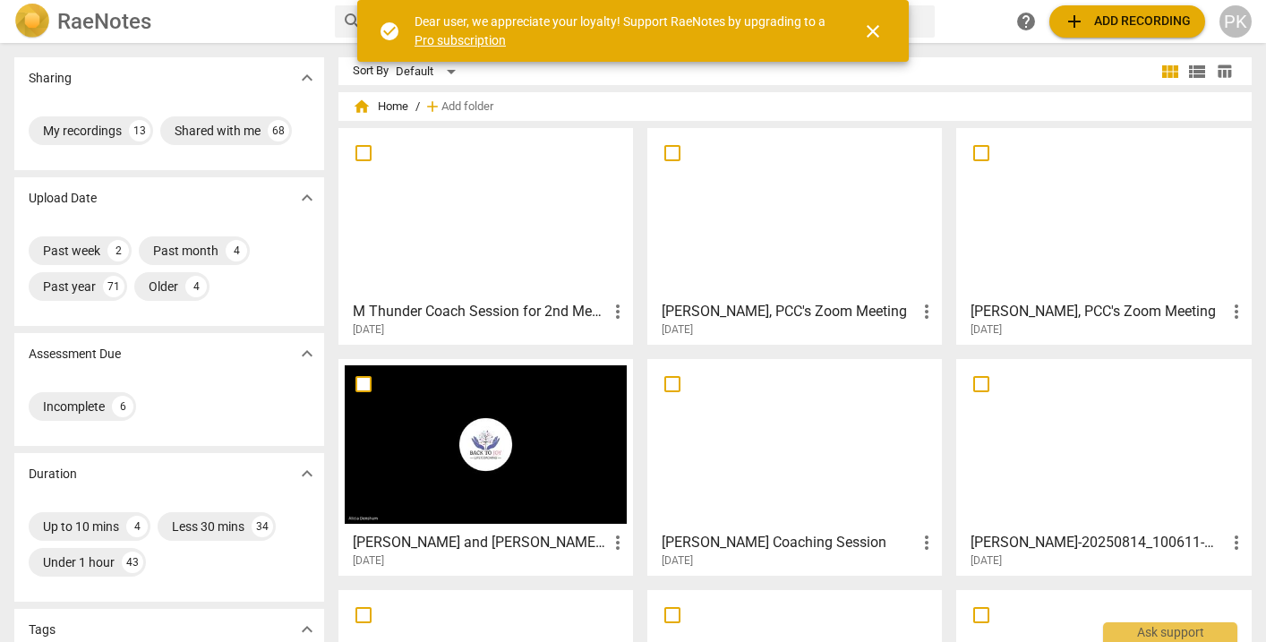
click at [796, 284] on div at bounding box center [795, 213] width 282 height 158
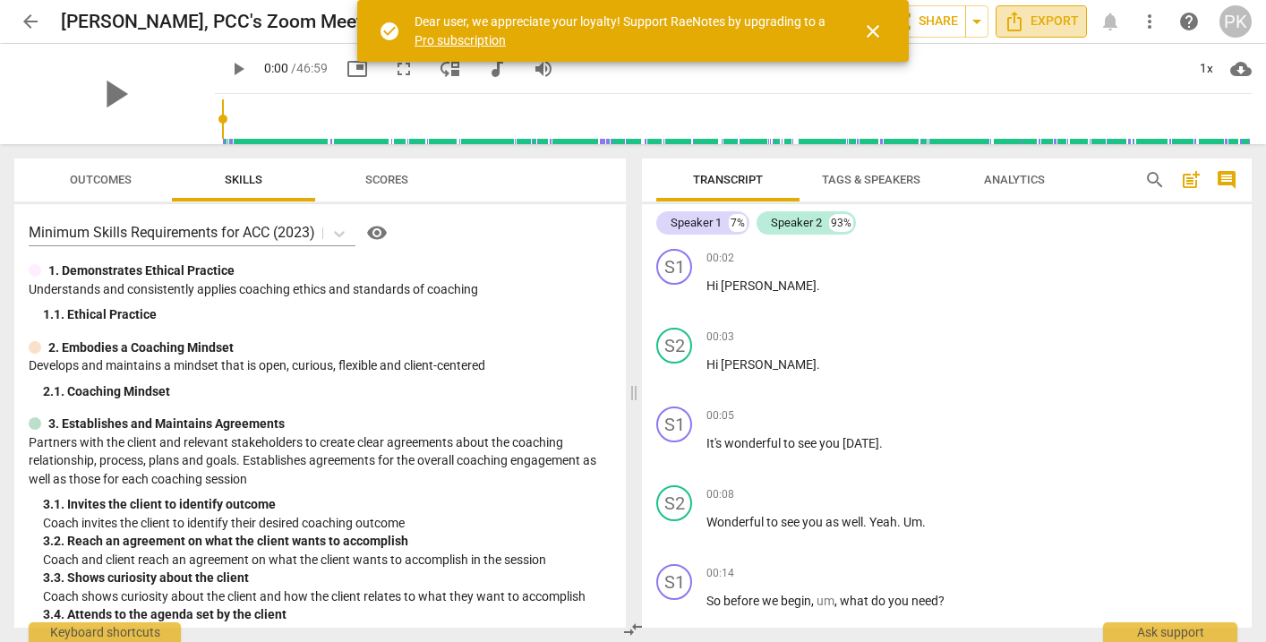
click at [1042, 14] on span "Export" at bounding box center [1041, 21] width 75 height 21
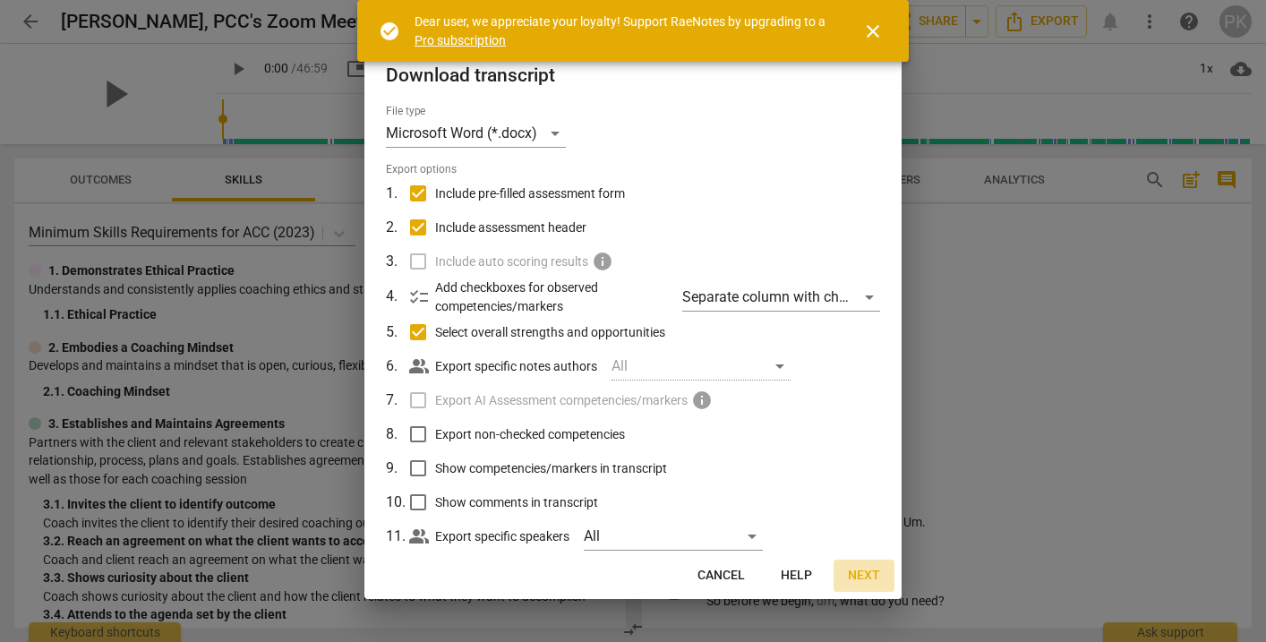
click at [870, 570] on span "Next" at bounding box center [864, 576] width 32 height 18
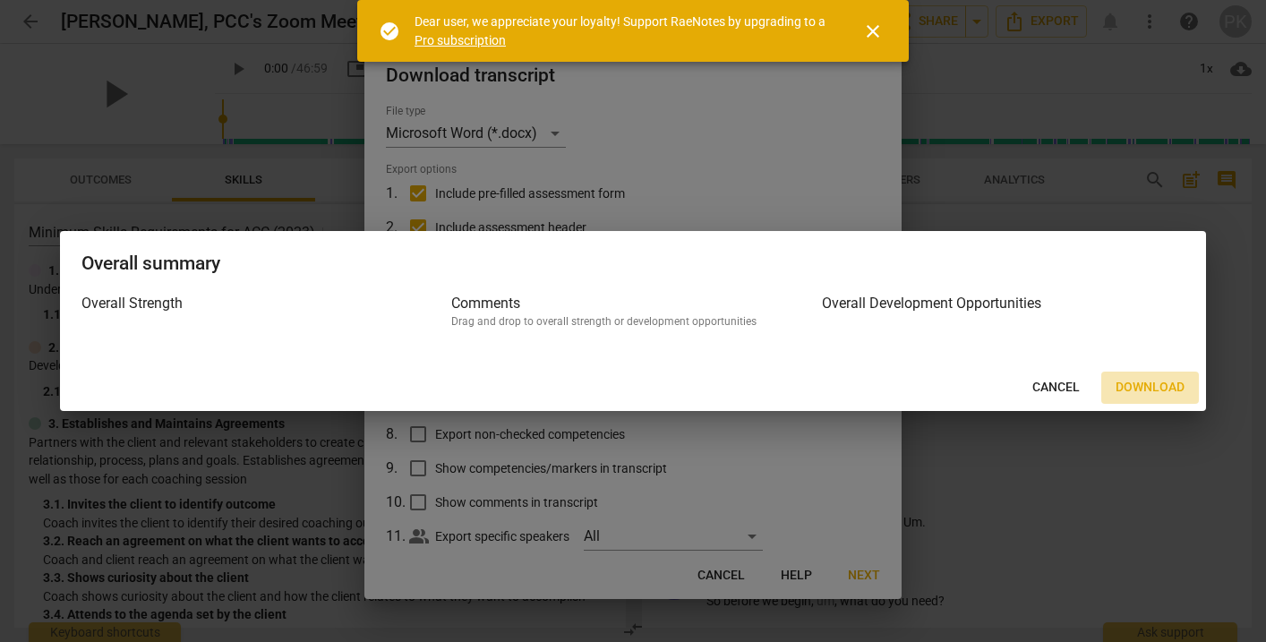
click at [1157, 385] on span "Download" at bounding box center [1150, 388] width 69 height 18
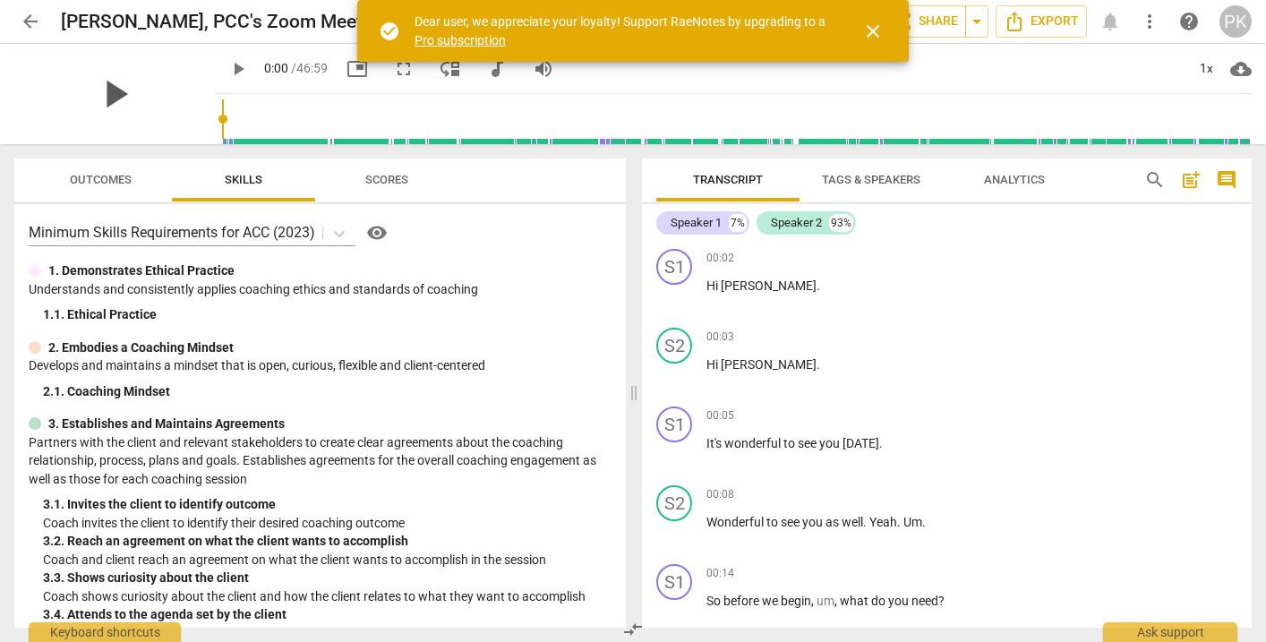
click at [108, 92] on span "play_arrow" at bounding box center [114, 94] width 47 height 47
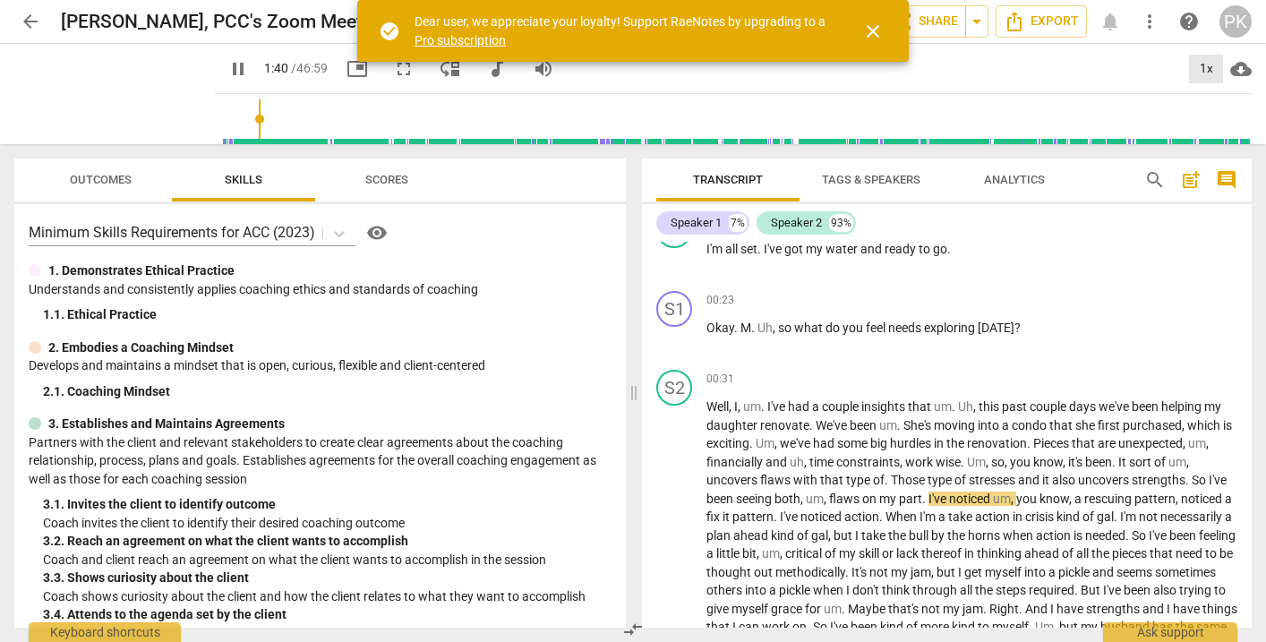
click at [1206, 67] on div "1x" at bounding box center [1206, 69] width 34 height 29
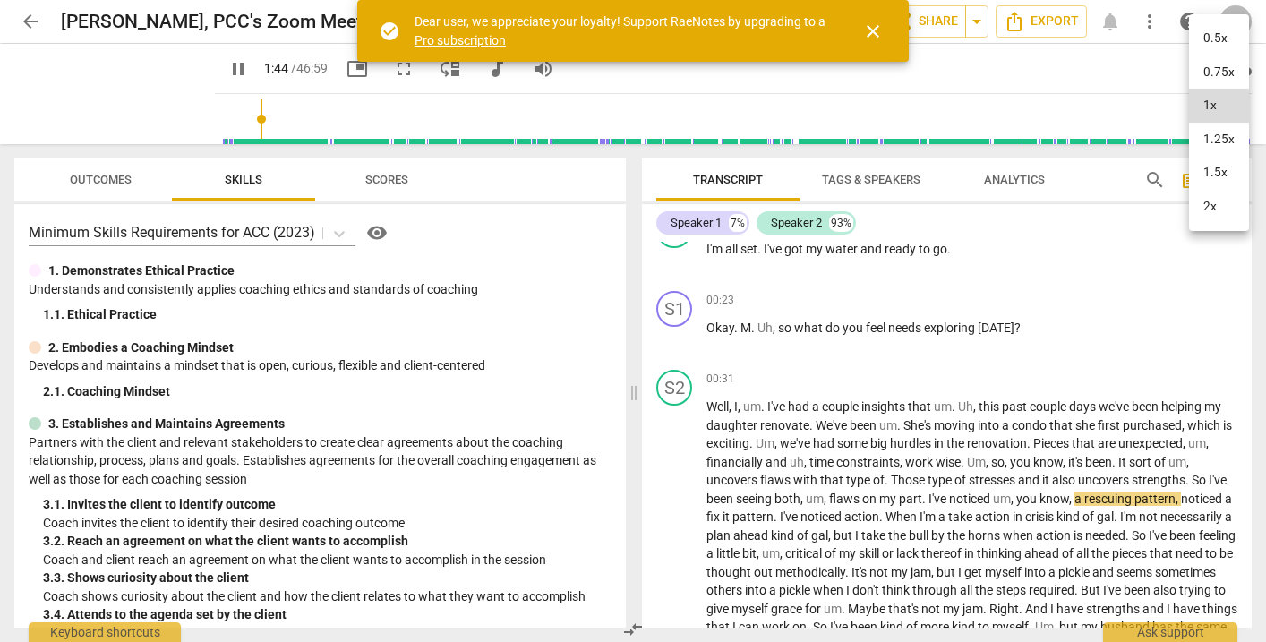
click at [1220, 143] on li "1.25x" at bounding box center [1219, 140] width 60 height 34
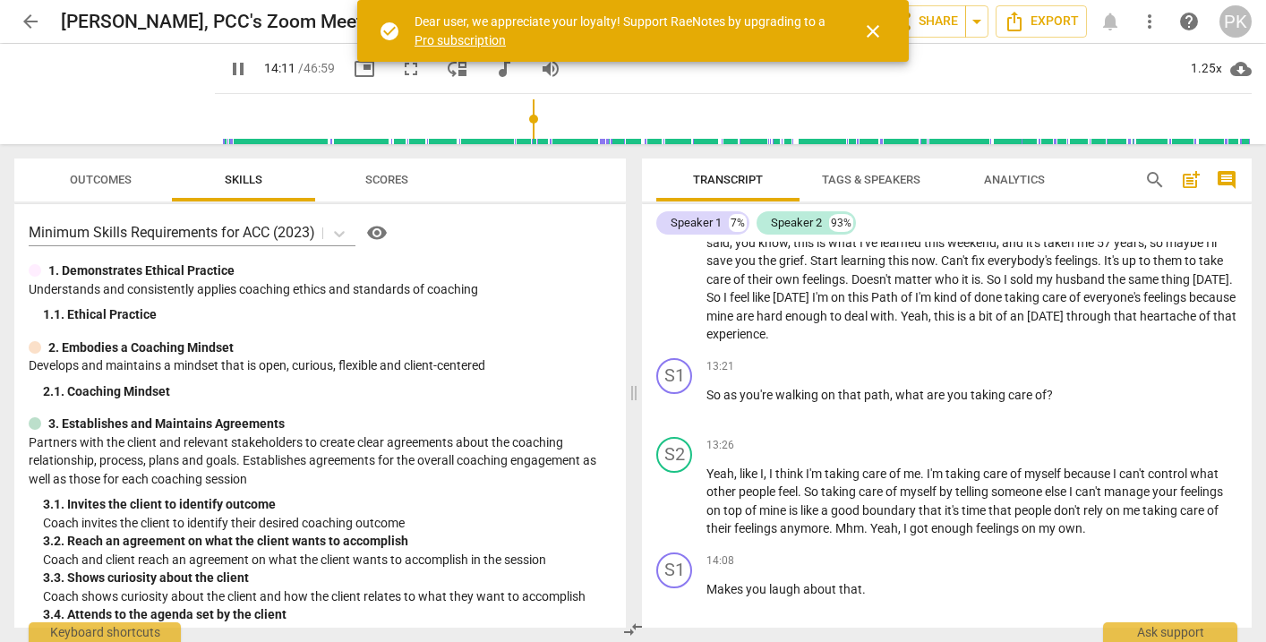
scroll to position [2831, 0]
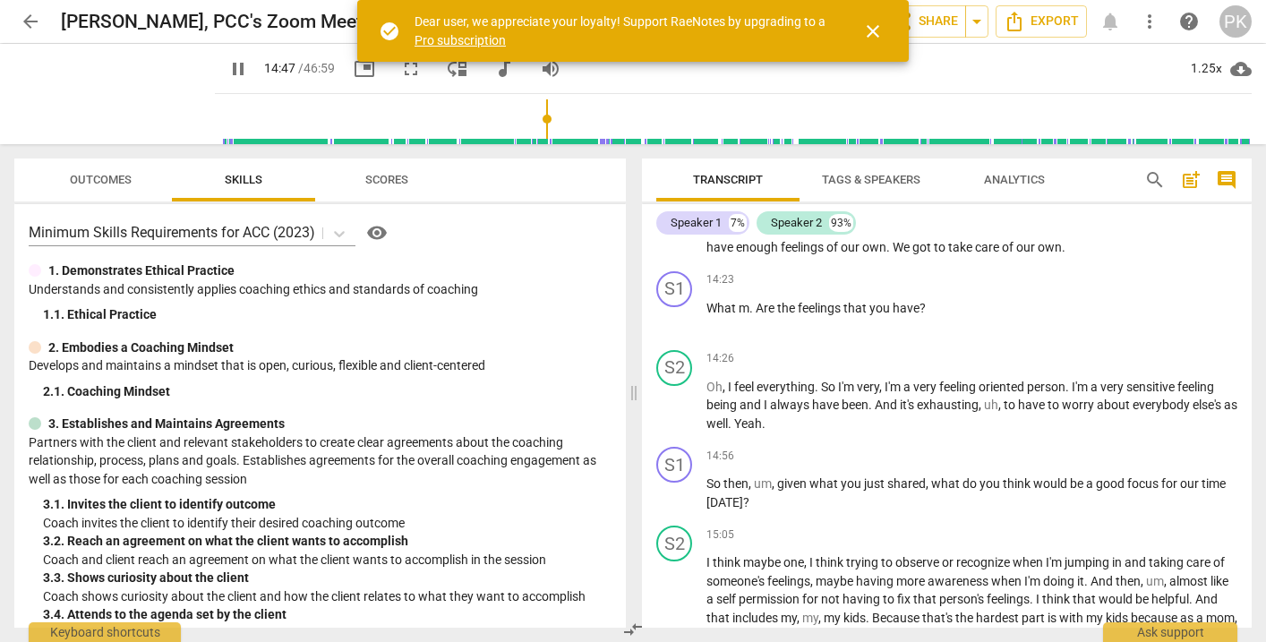
drag, startPoint x: 547, startPoint y: 117, endPoint x: 531, endPoint y: 116, distance: 16.1
click at [531, 116] on input "range" at bounding box center [737, 118] width 1030 height 57
click at [872, 25] on span "close" at bounding box center [872, 31] width 21 height 21
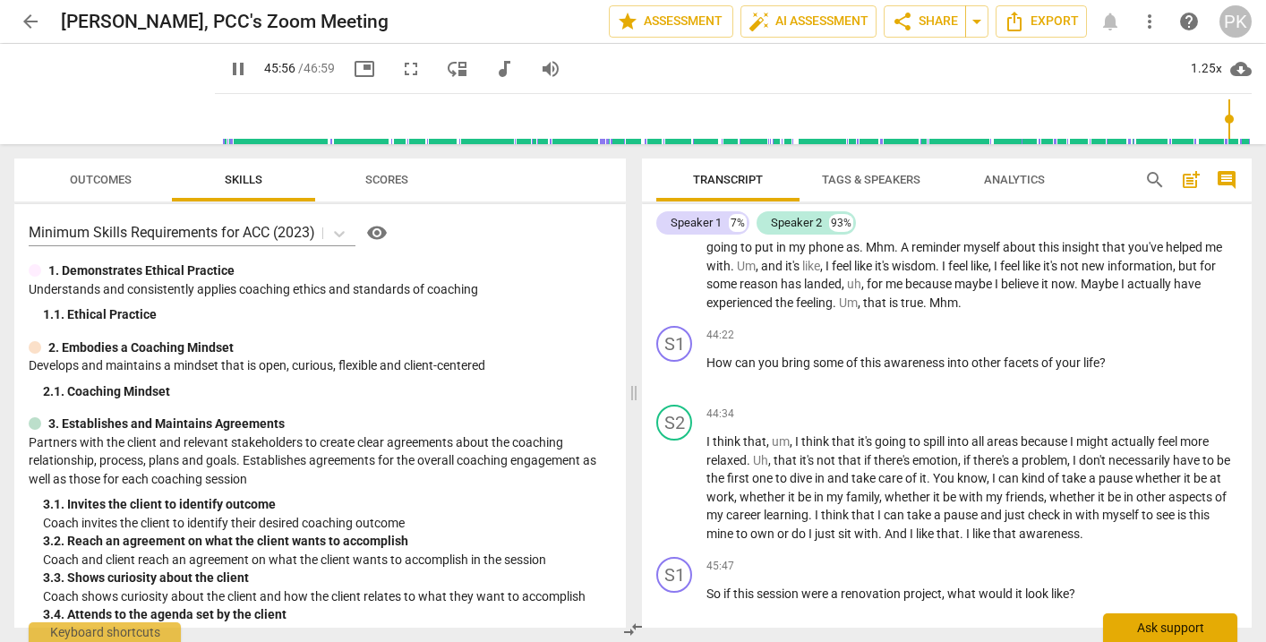
scroll to position [9563, 0]
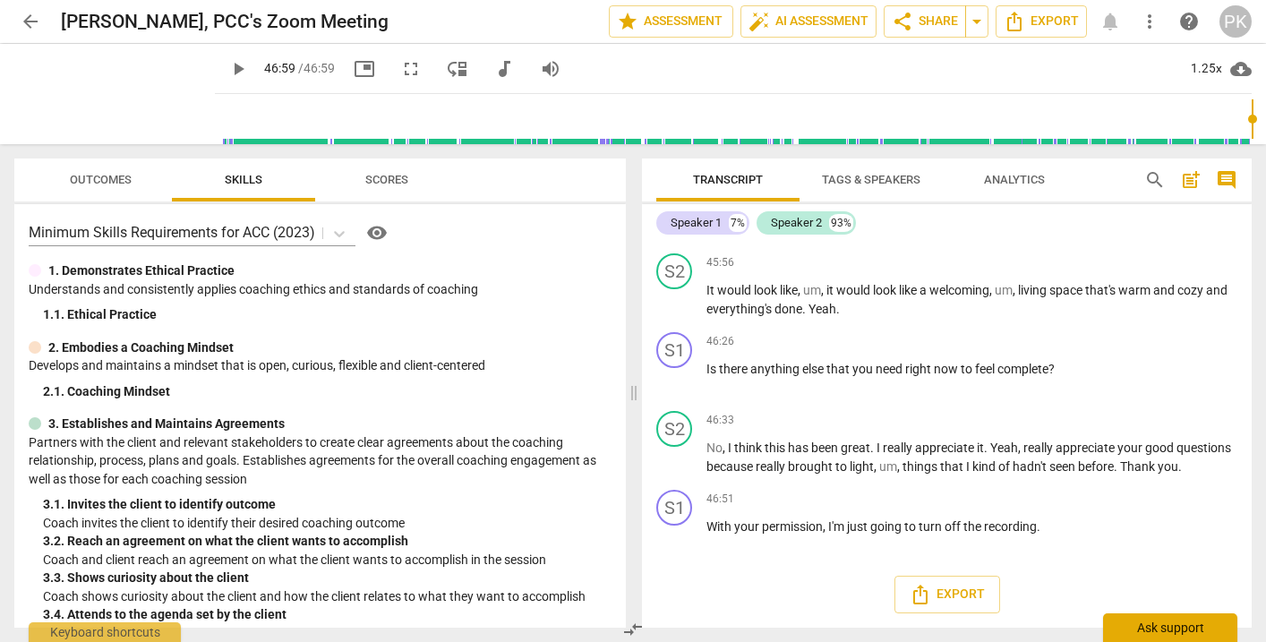
type input "2819"
